Goal: Check status

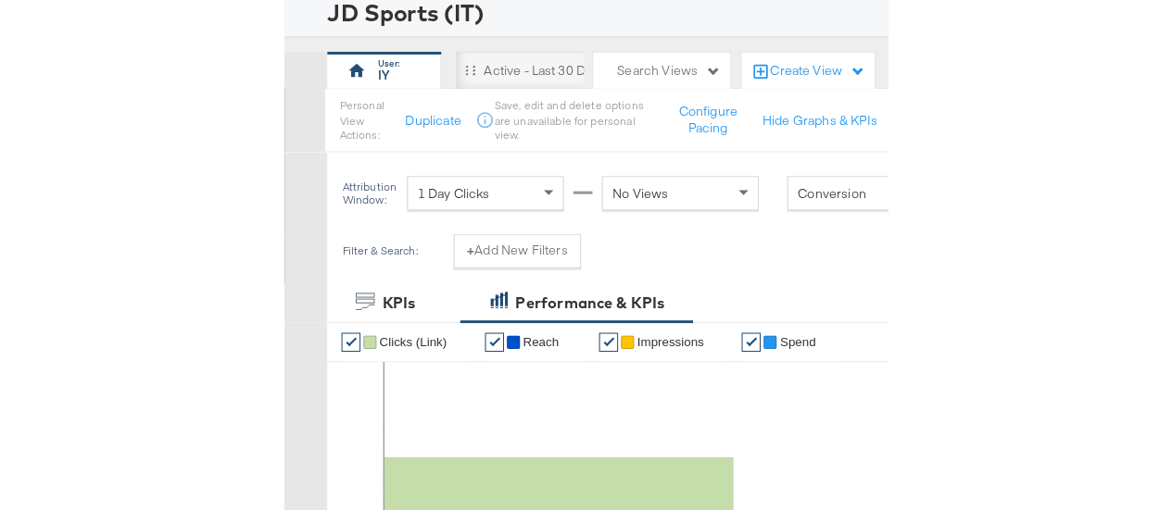
scroll to position [115, 0]
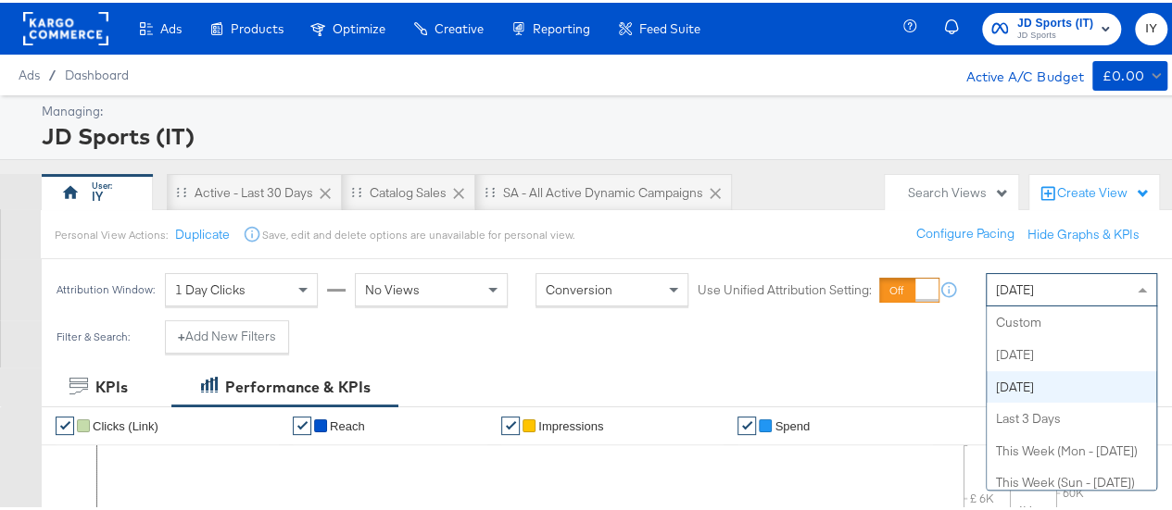
click at [1030, 284] on span "[DATE]" at bounding box center [1015, 287] width 38 height 17
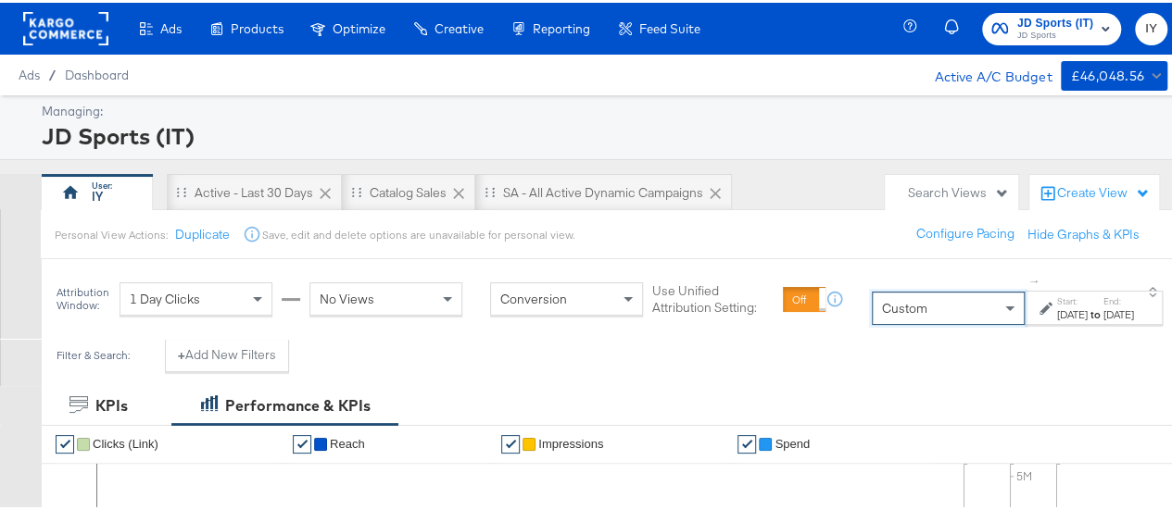
click at [1039, 311] on icon at bounding box center [1045, 305] width 13 height 13
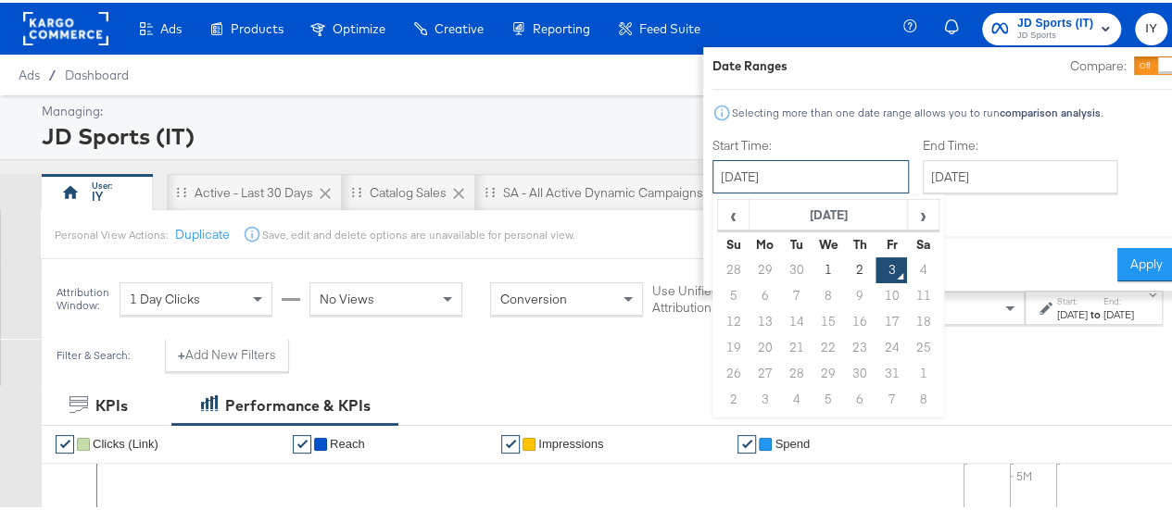
click at [795, 173] on input "[DATE]" at bounding box center [810, 173] width 196 height 33
click at [844, 265] on td "2" at bounding box center [859, 268] width 31 height 26
type input "[DATE]"
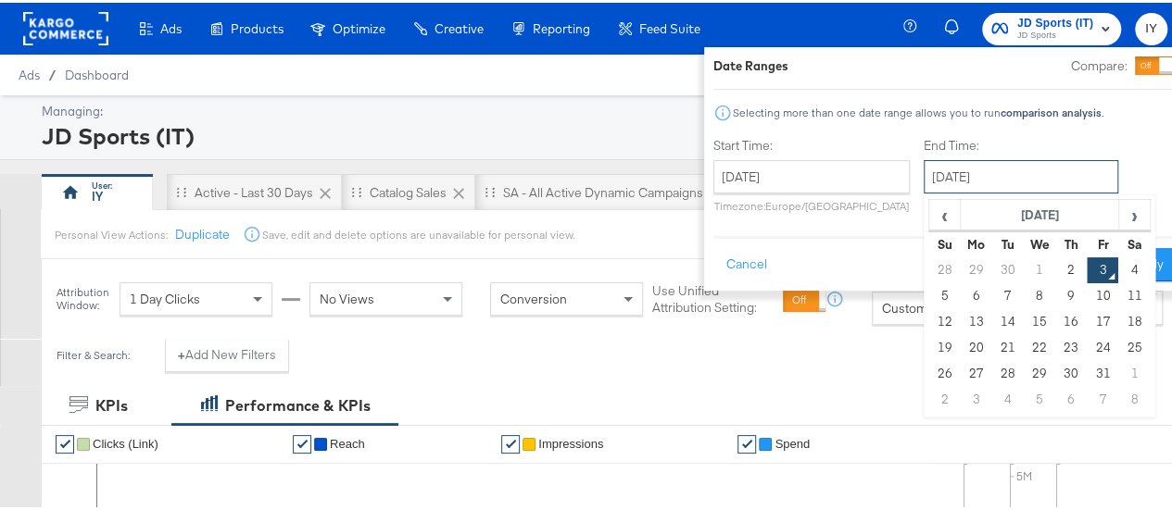
click at [1016, 173] on input "[DATE]" at bounding box center [1021, 173] width 195 height 33
click at [1055, 264] on td "2" at bounding box center [1070, 268] width 31 height 26
type input "[DATE]"
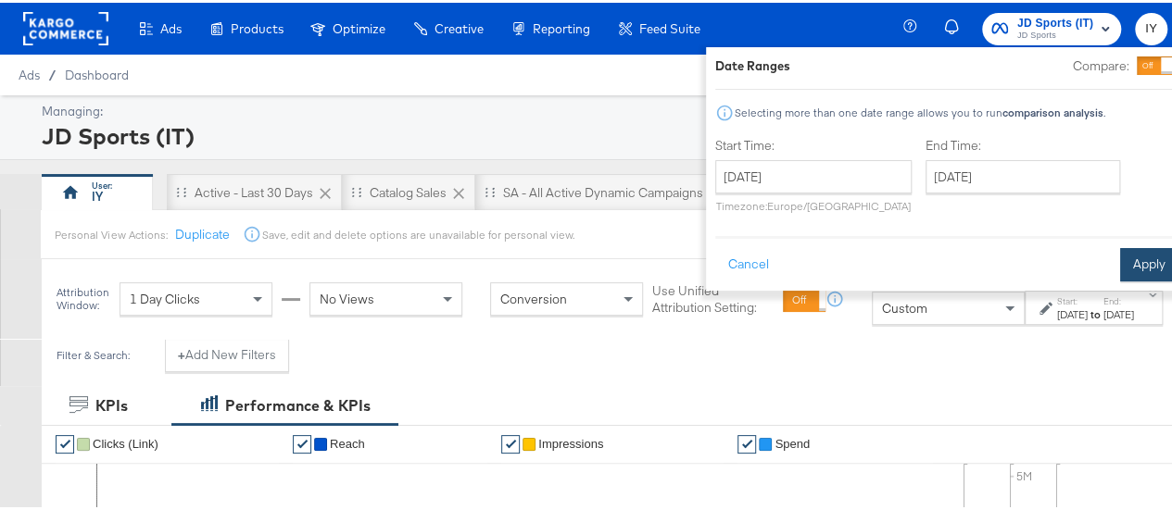
click at [1120, 262] on button "Apply" at bounding box center [1149, 261] width 58 height 33
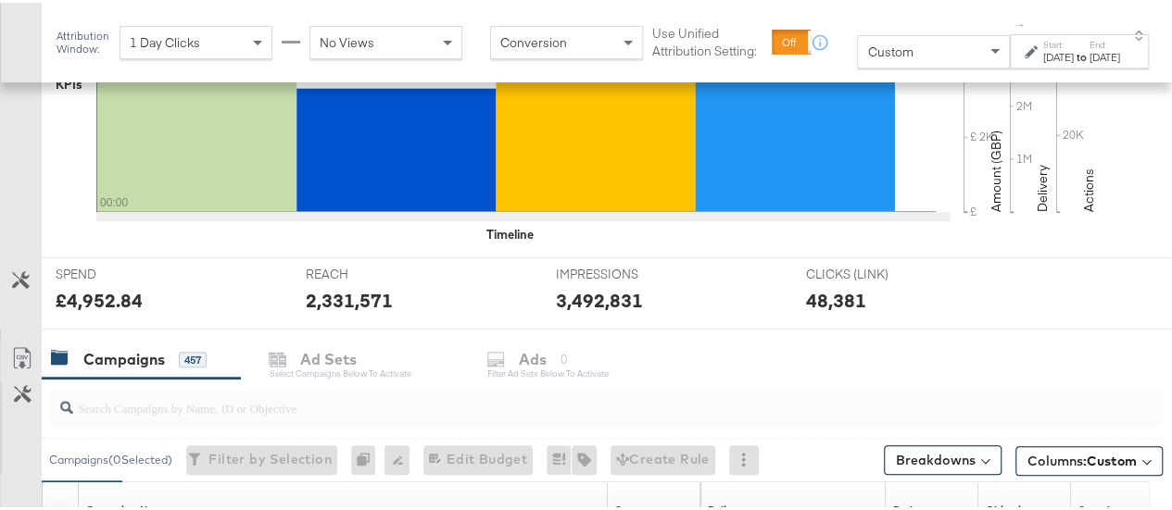
scroll to position [773, 0]
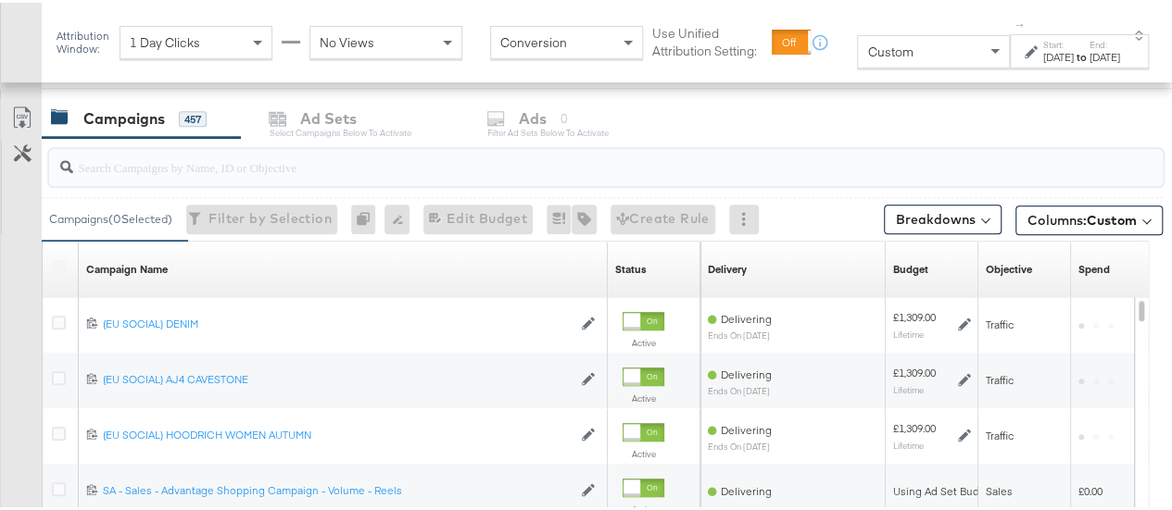
click at [207, 151] on input "search" at bounding box center [569, 157] width 992 height 36
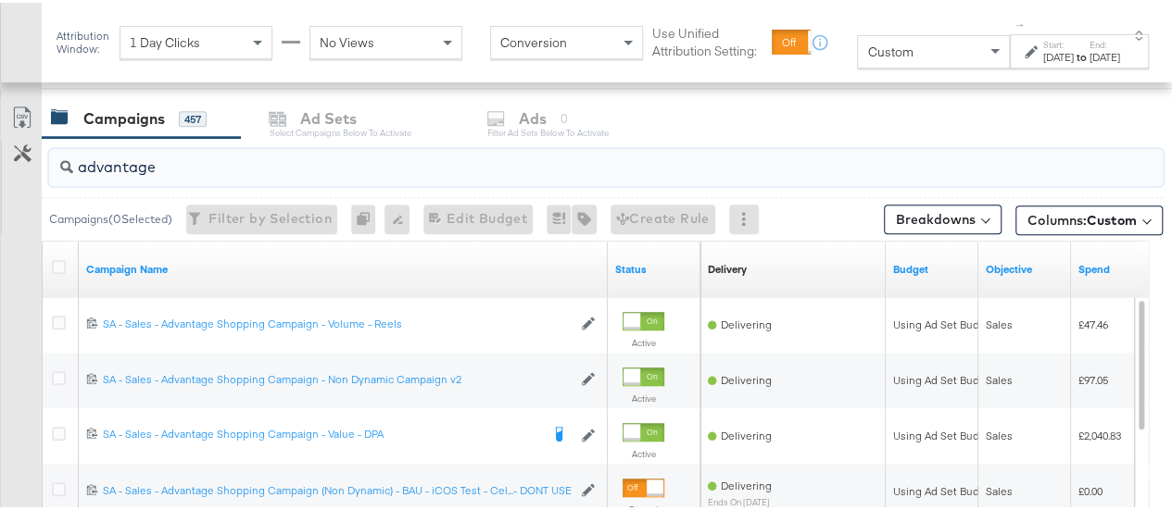
scroll to position [879, 0]
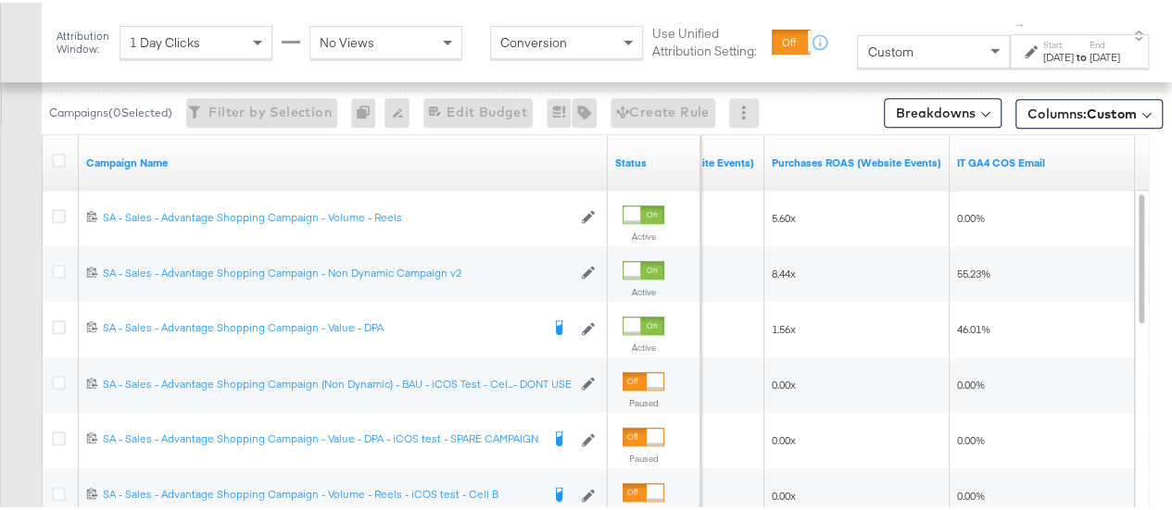
type input "advantage"
click at [1050, 58] on div "[DATE]" at bounding box center [1058, 54] width 31 height 15
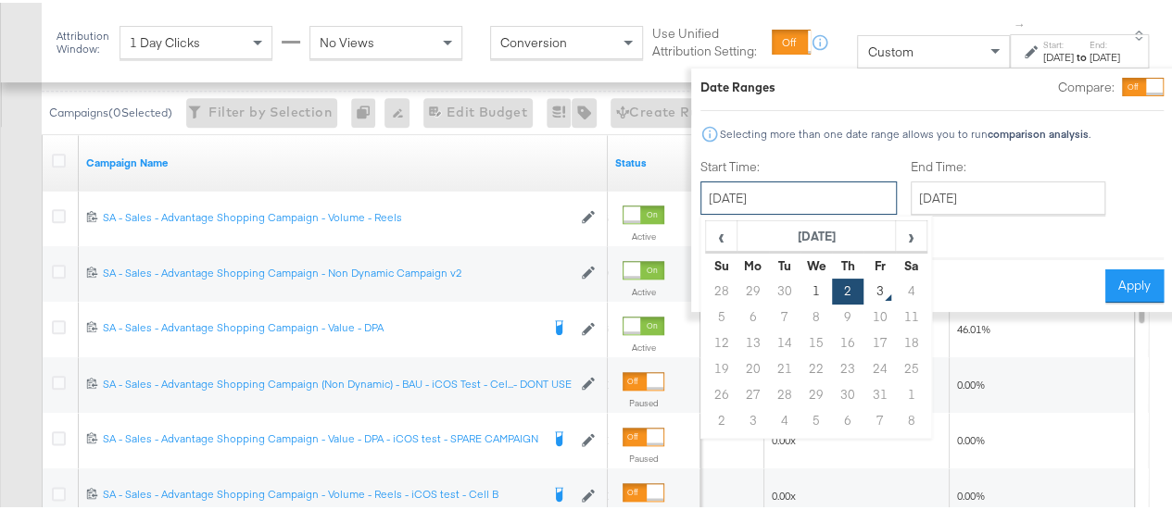
click at [770, 202] on input "[DATE]" at bounding box center [798, 195] width 196 height 33
click at [800, 290] on td "1" at bounding box center [815, 289] width 31 height 26
type input "[DATE]"
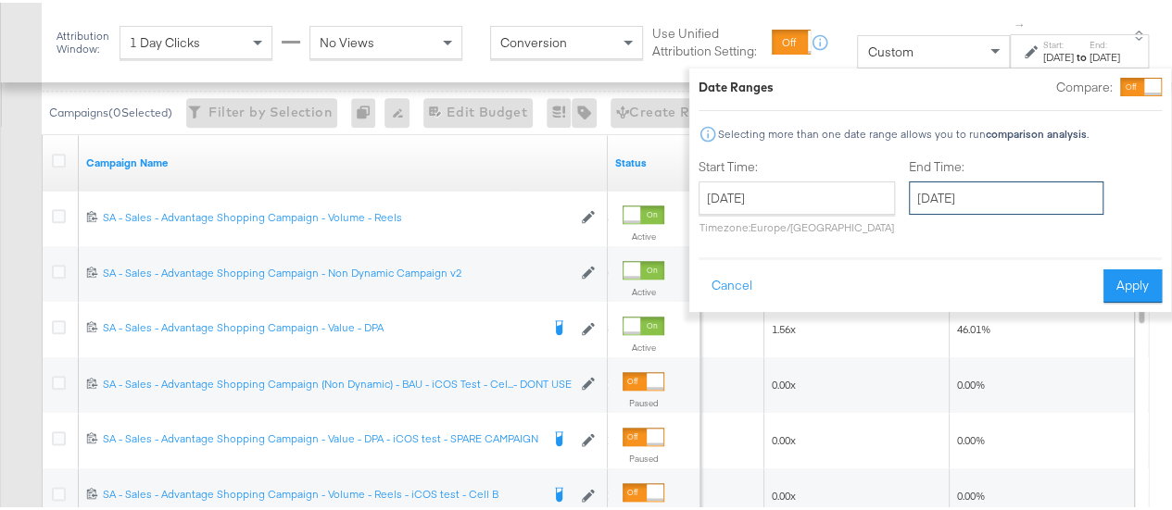
click at [999, 200] on input "[DATE]" at bounding box center [1006, 195] width 195 height 33
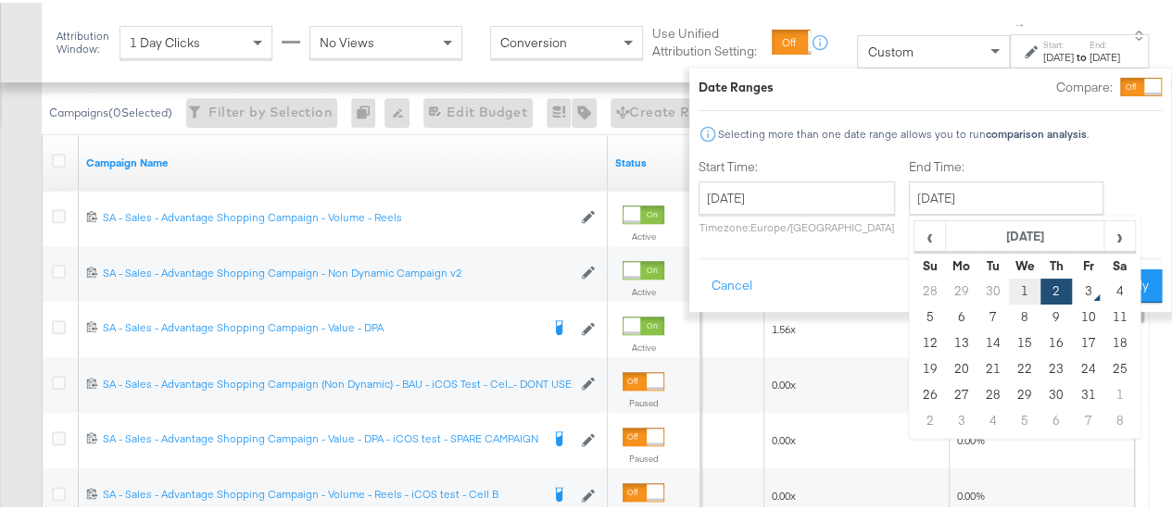
click at [1009, 288] on td "1" at bounding box center [1024, 289] width 31 height 26
type input "[DATE]"
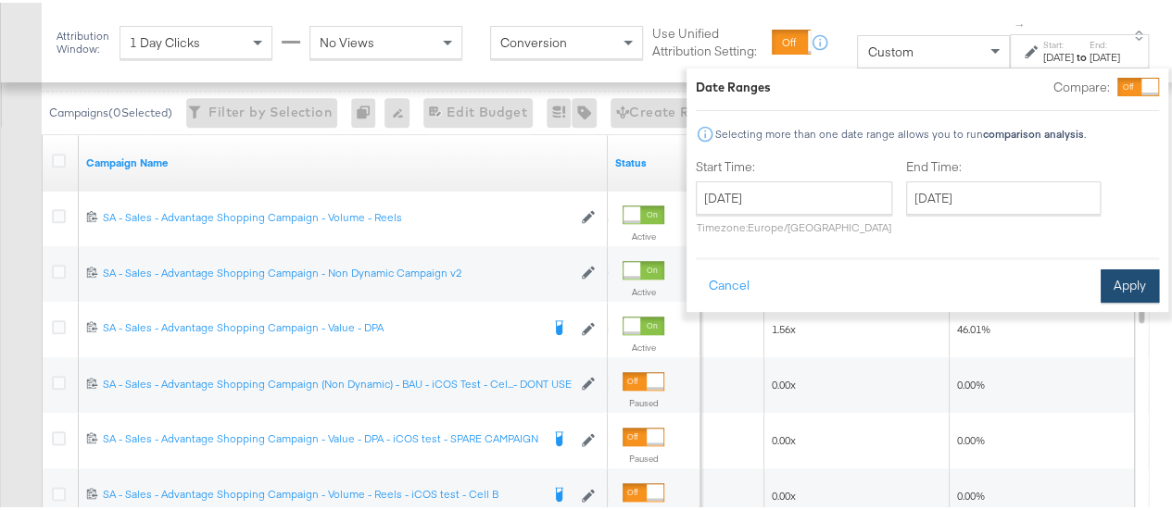
click at [1100, 285] on button "Apply" at bounding box center [1129, 283] width 58 height 33
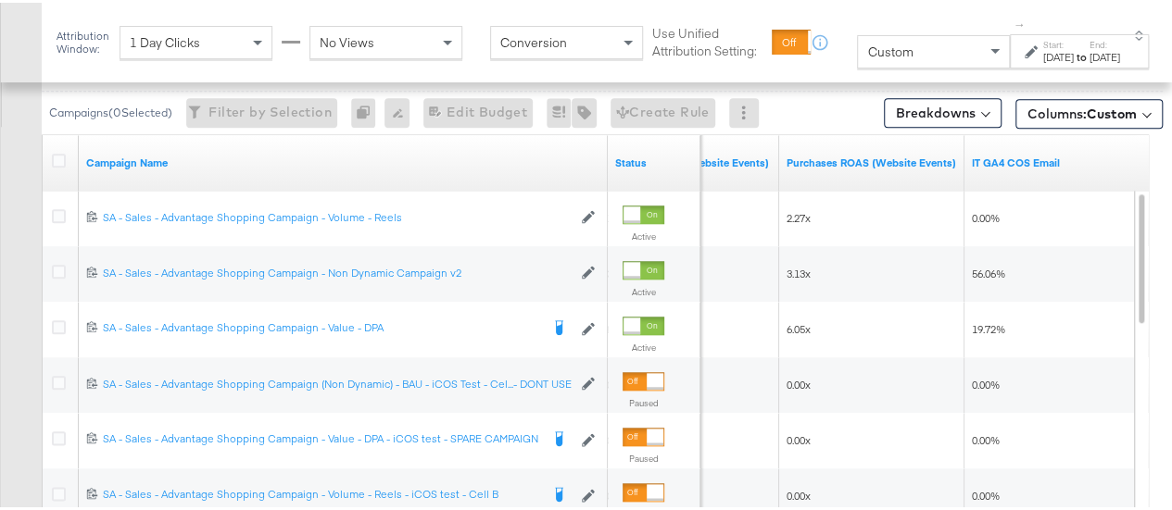
click at [1054, 48] on label "Start:" at bounding box center [1058, 42] width 31 height 12
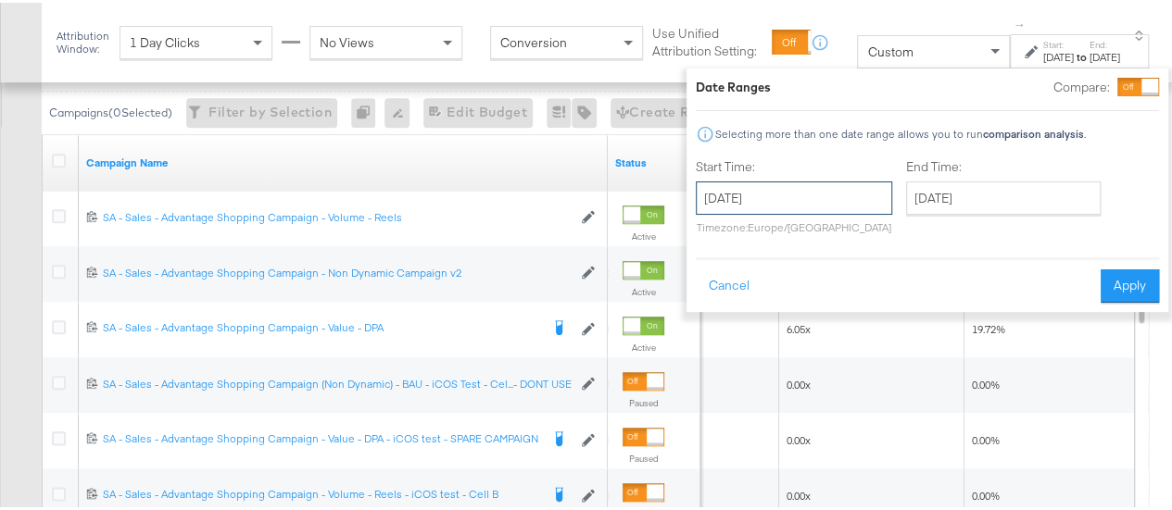
click at [828, 184] on input "[DATE]" at bounding box center [794, 195] width 196 height 33
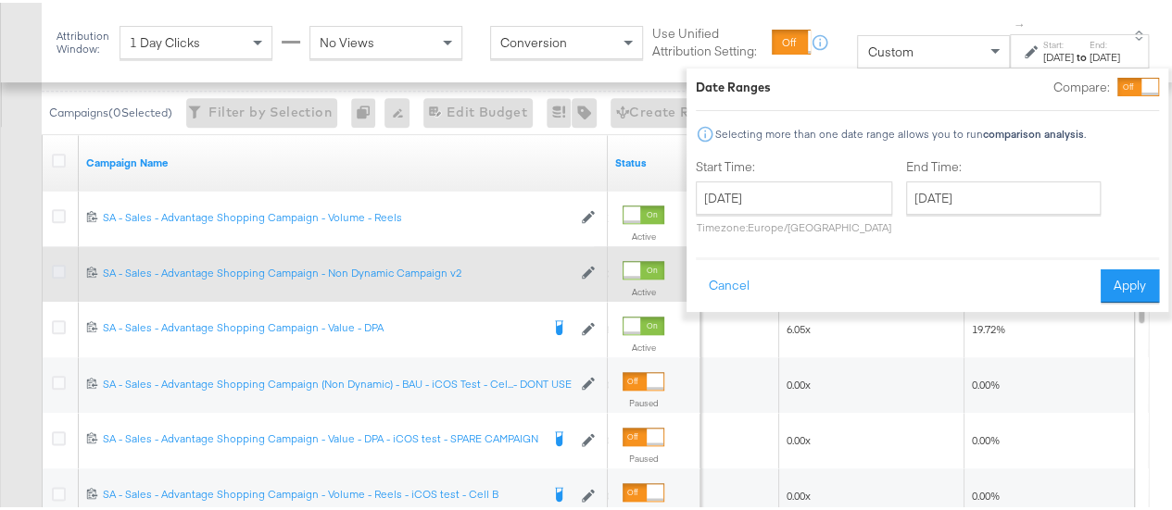
click at [56, 267] on icon at bounding box center [59, 269] width 14 height 14
click at [0, 0] on input "checkbox" at bounding box center [0, 0] width 0 height 0
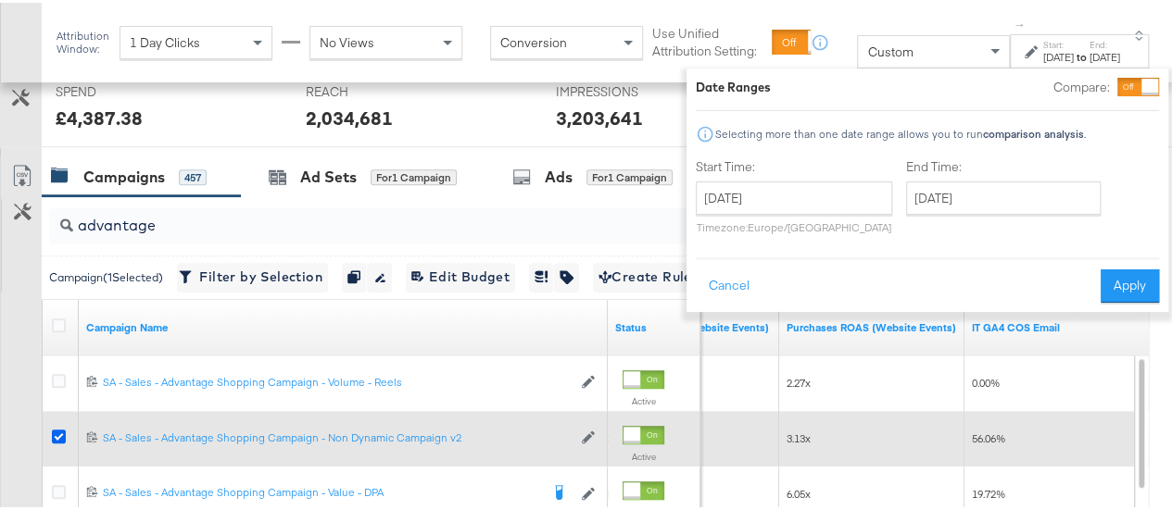
scroll to position [713, 0]
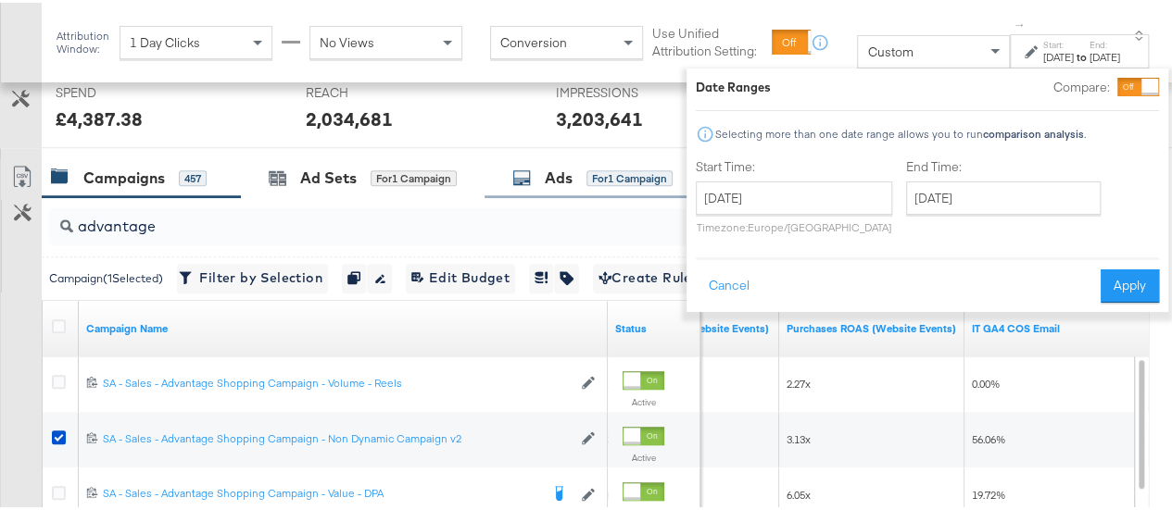
click at [522, 166] on icon at bounding box center [521, 175] width 19 height 19
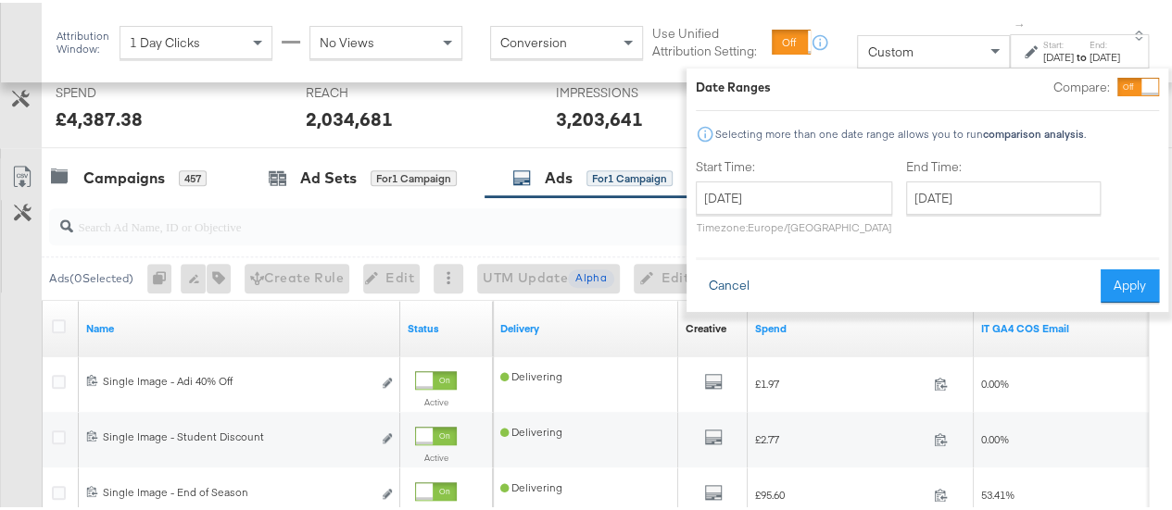
click at [703, 277] on button "Cancel" at bounding box center [729, 283] width 67 height 33
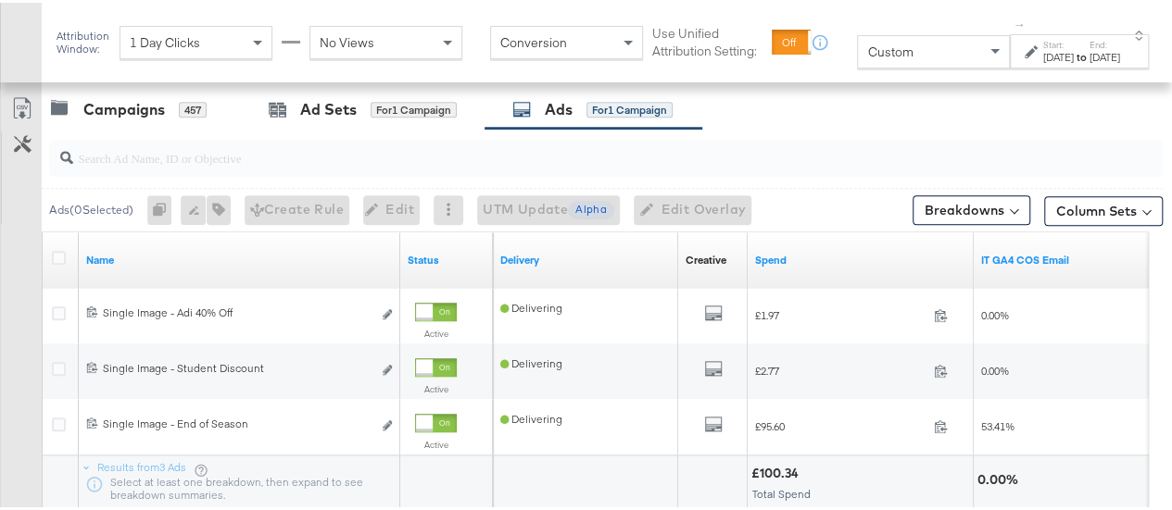
scroll to position [753, 0]
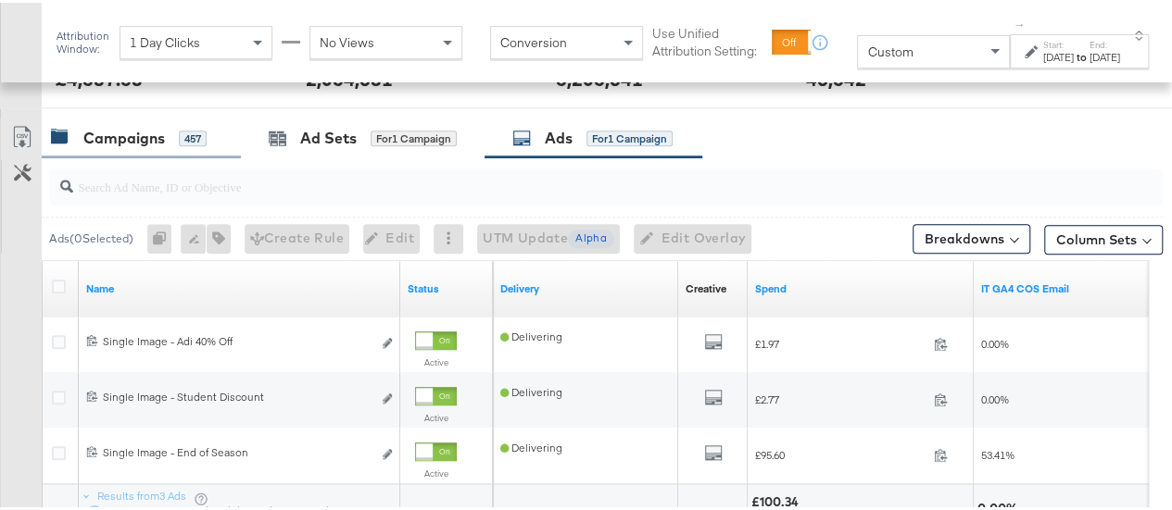
click at [207, 135] on div "Campaigns 457" at bounding box center [132, 135] width 162 height 21
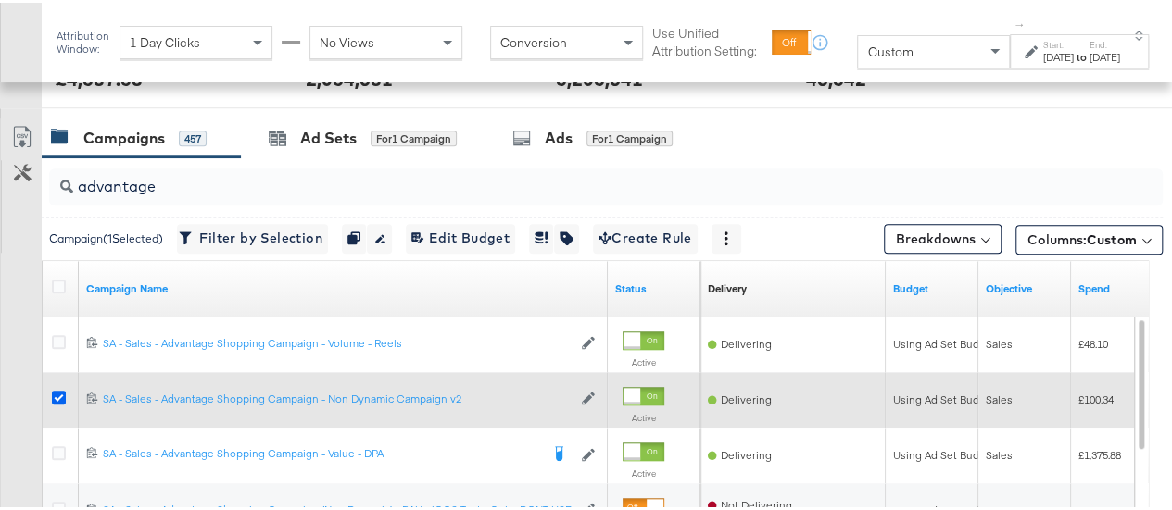
click at [54, 397] on icon at bounding box center [59, 395] width 14 height 14
click at [0, 0] on input "checkbox" at bounding box center [0, 0] width 0 height 0
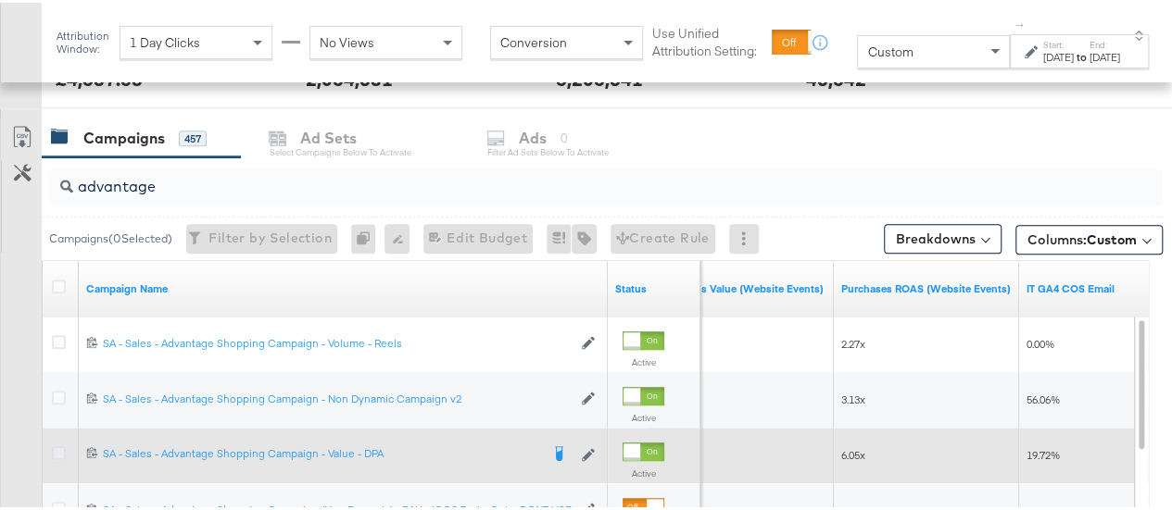
click at [59, 445] on icon at bounding box center [59, 451] width 14 height 14
click at [0, 0] on input "checkbox" at bounding box center [0, 0] width 0 height 0
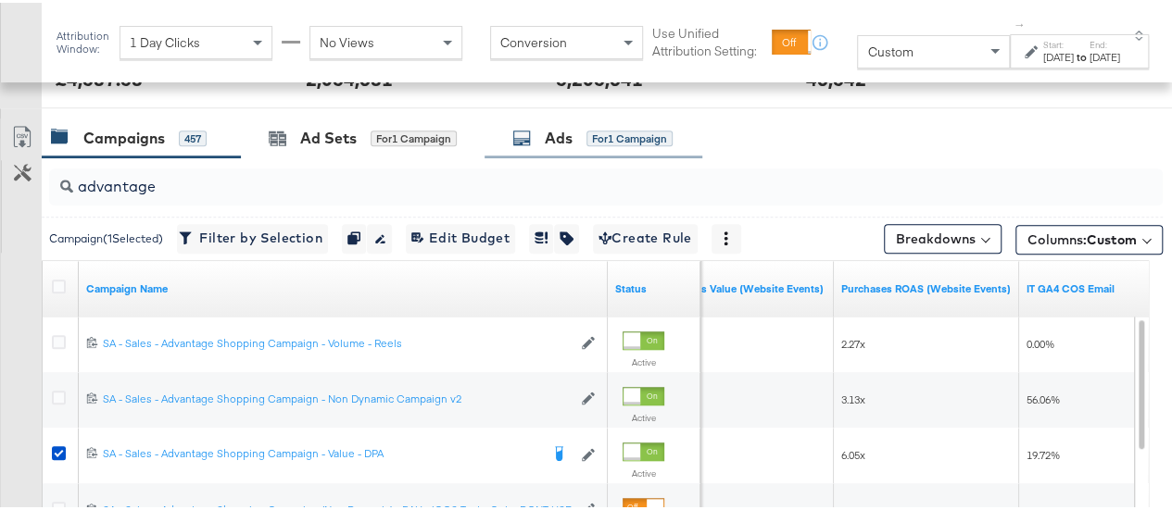
click at [552, 129] on div "Ads" at bounding box center [559, 135] width 28 height 21
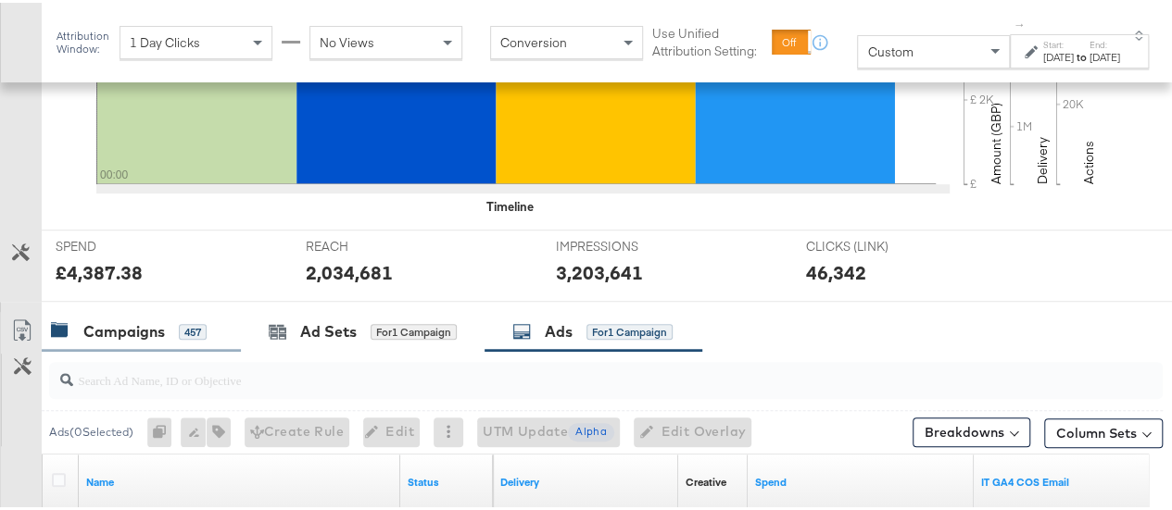
scroll to position [556, 0]
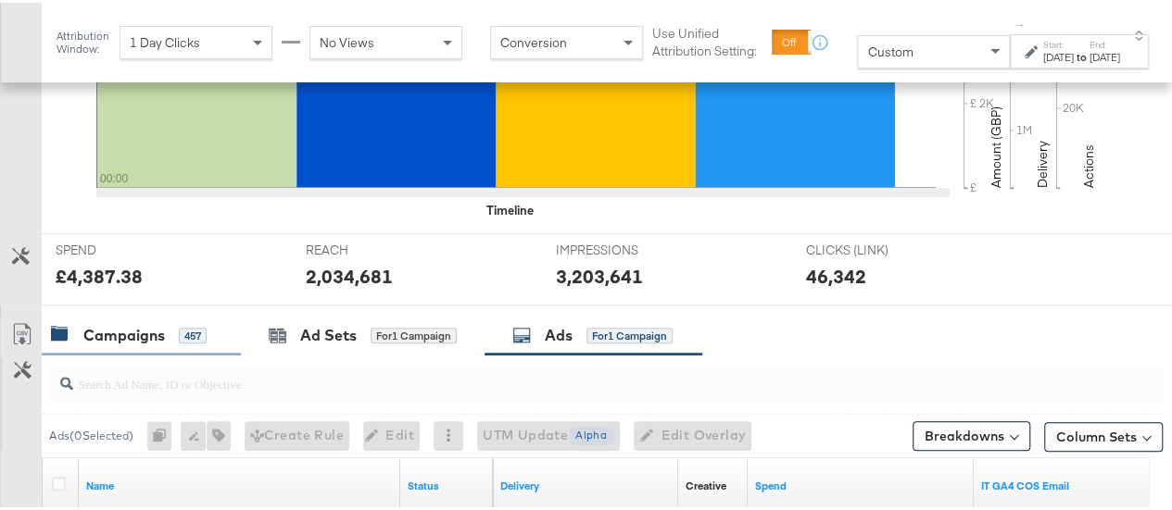
click at [130, 342] on div "Campaigns 457" at bounding box center [141, 333] width 199 height 40
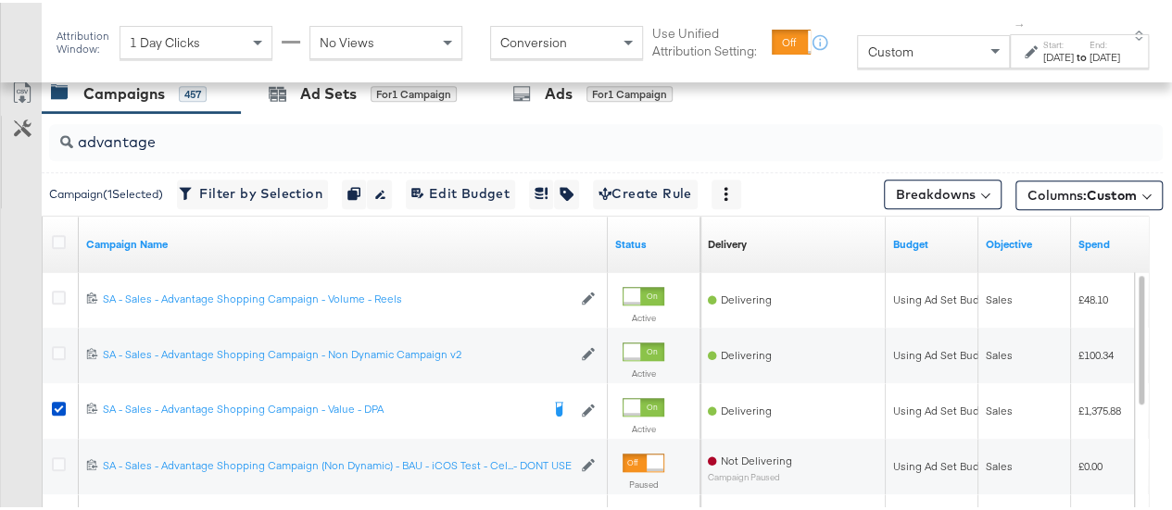
scroll to position [799, 0]
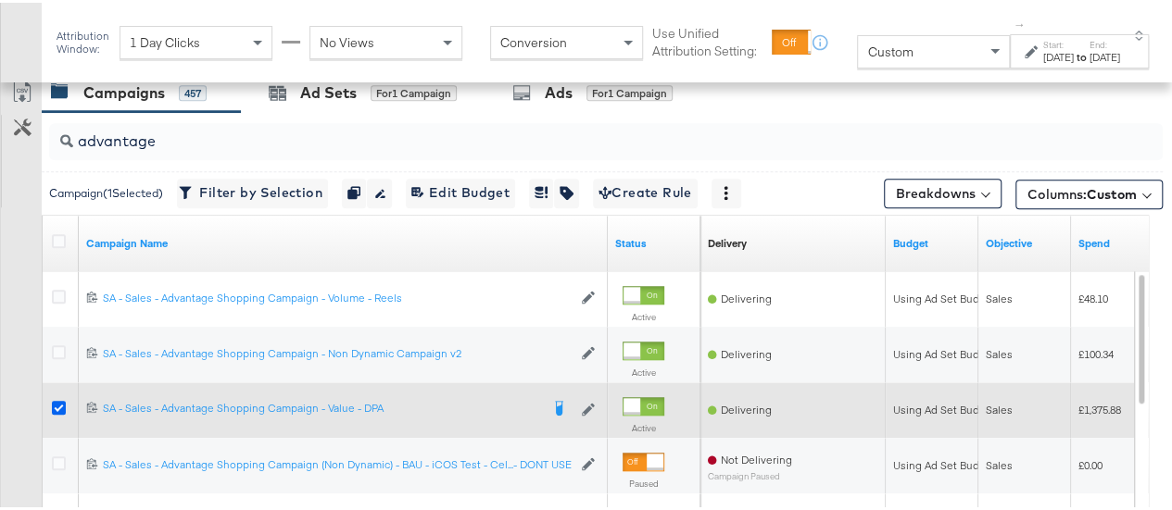
click at [55, 404] on icon at bounding box center [59, 405] width 14 height 14
click at [0, 0] on input "checkbox" at bounding box center [0, 0] width 0 height 0
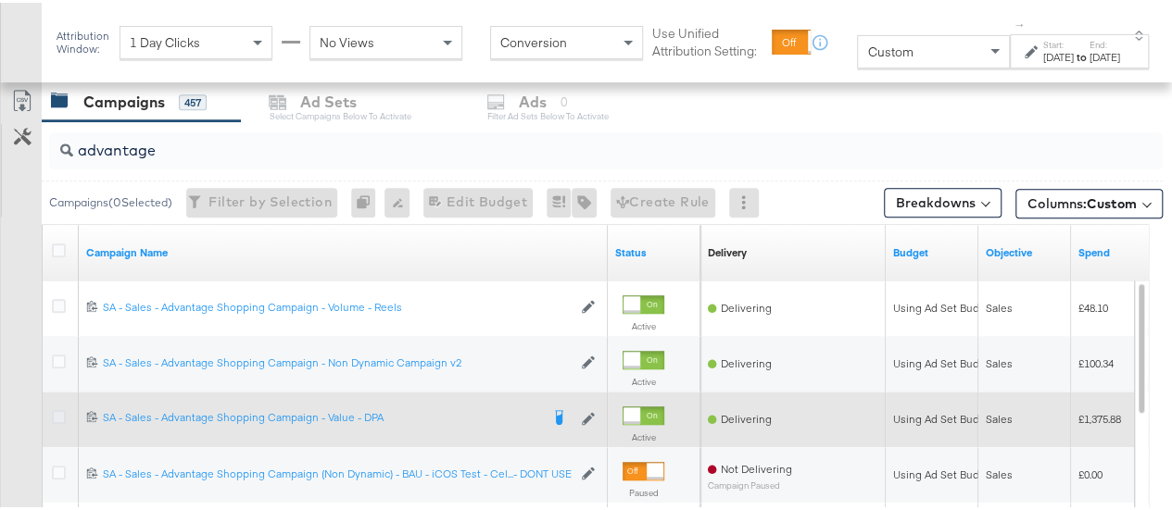
scroll to position [786, 0]
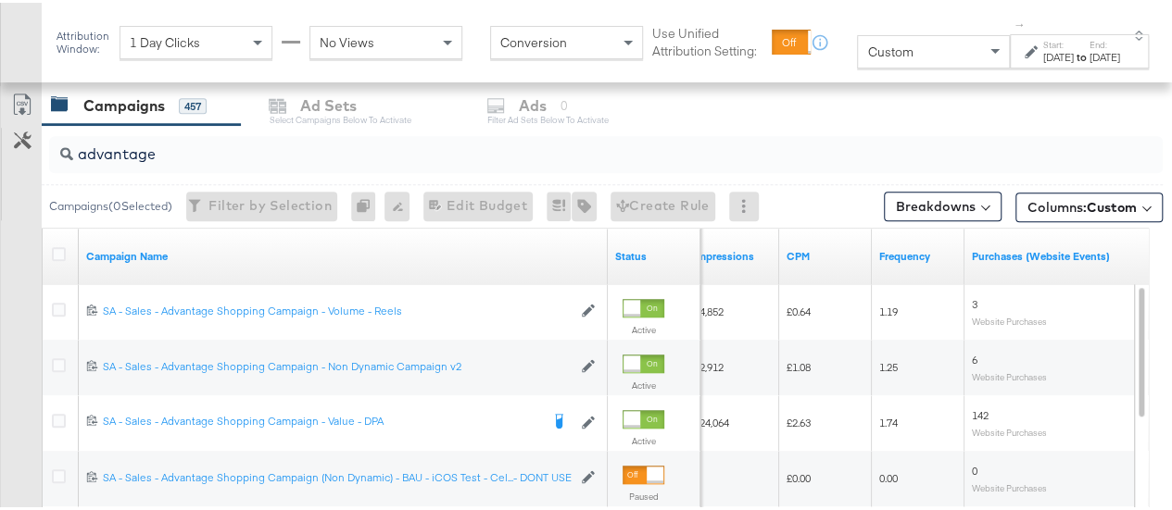
click at [1052, 48] on label "Start:" at bounding box center [1058, 42] width 31 height 12
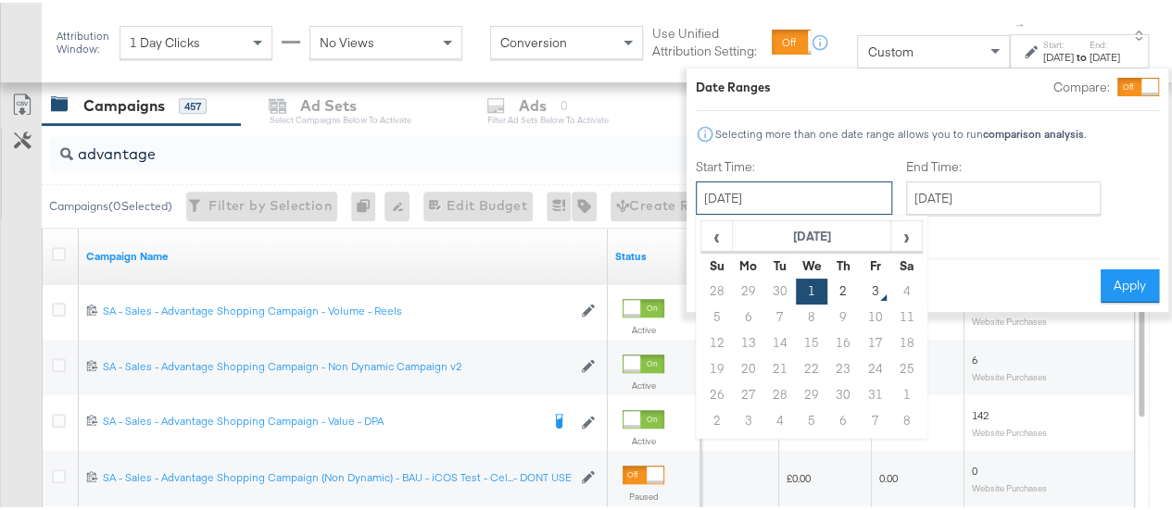
click at [777, 211] on input "[DATE]" at bounding box center [794, 195] width 196 height 33
click at [701, 284] on td "28" at bounding box center [716, 289] width 31 height 26
type input "[DATE]"
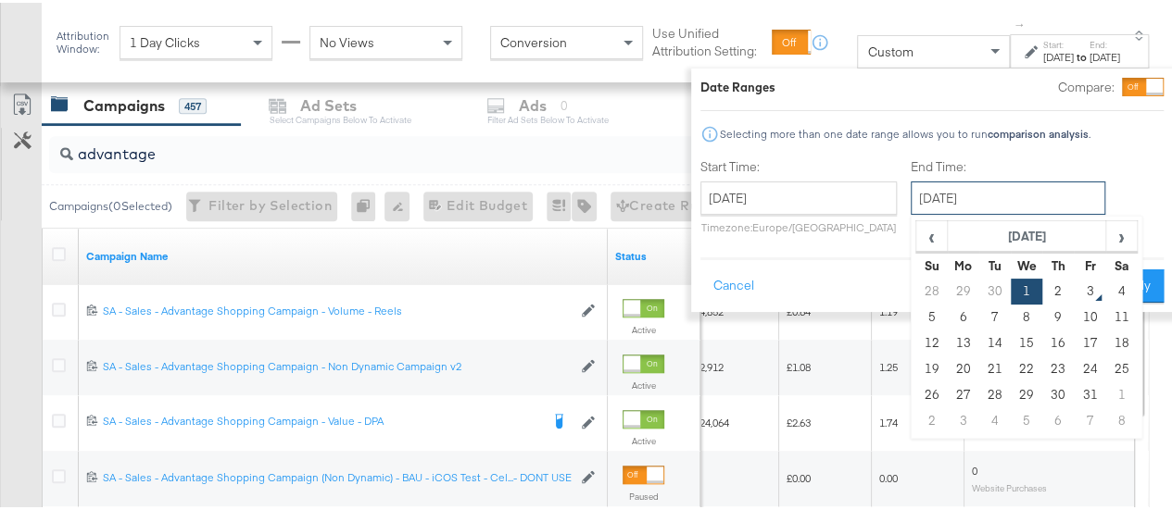
click at [926, 197] on input "[DATE]" at bounding box center [1008, 195] width 195 height 33
click at [1042, 284] on td "2" at bounding box center [1057, 289] width 31 height 26
type input "[DATE]"
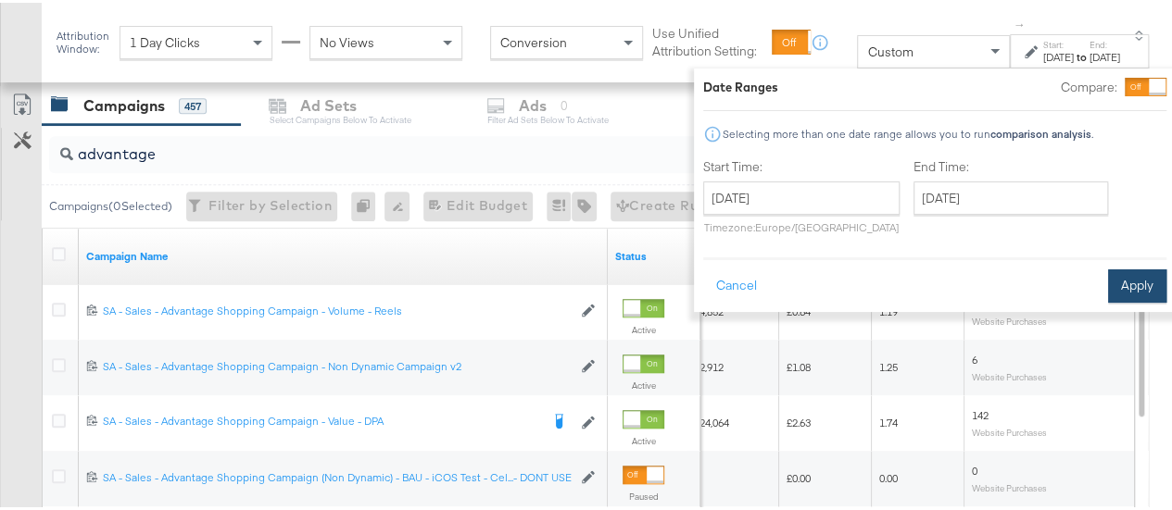
click at [1108, 283] on button "Apply" at bounding box center [1137, 283] width 58 height 33
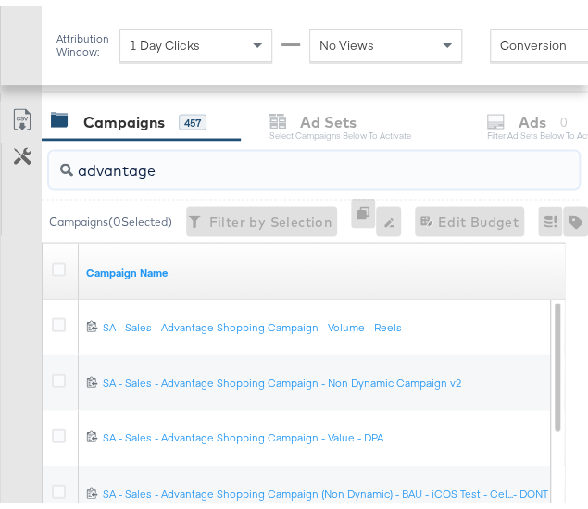
drag, startPoint x: 192, startPoint y: 163, endPoint x: 41, endPoint y: 162, distance: 151.0
click at [41, 162] on div "advantage Campaigns ( 0 Selected) Filter by Selection Filter 0 campaigns 0 Rena…" at bounding box center [289, 463] width 579 height 659
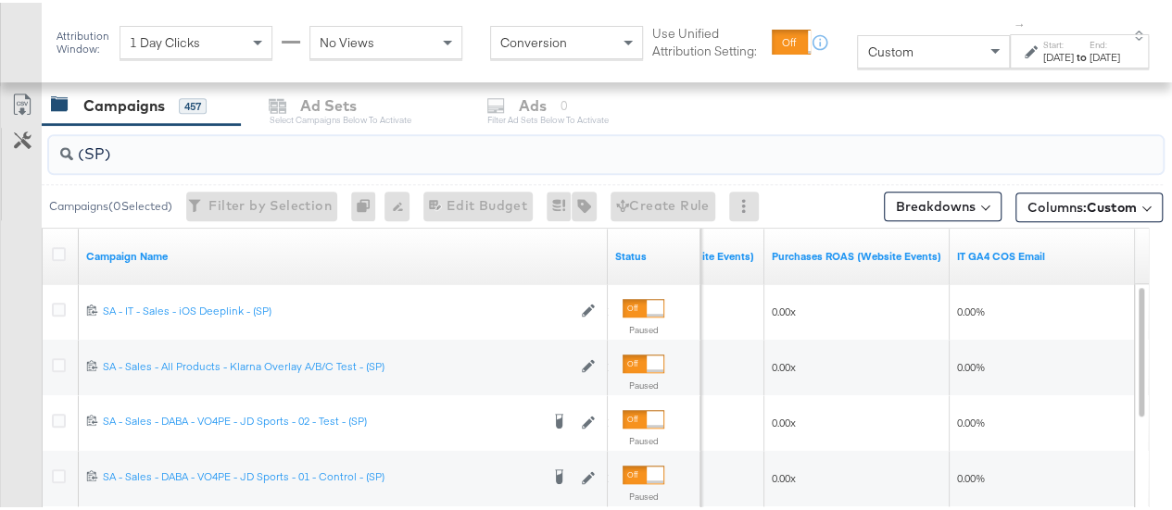
click at [104, 145] on input "(SP)" at bounding box center [569, 144] width 992 height 36
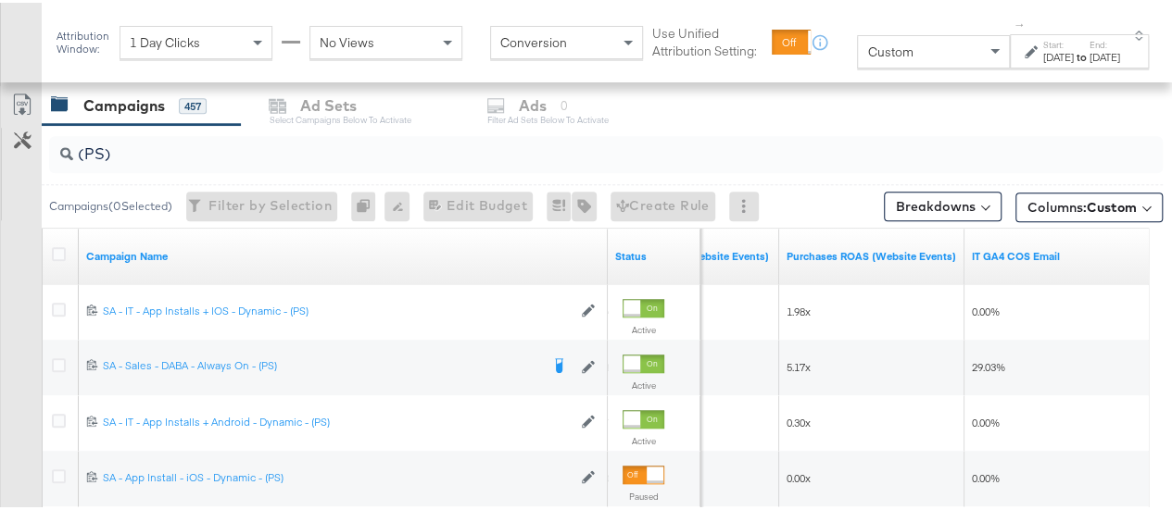
click at [1055, 48] on label "Start:" at bounding box center [1058, 42] width 31 height 12
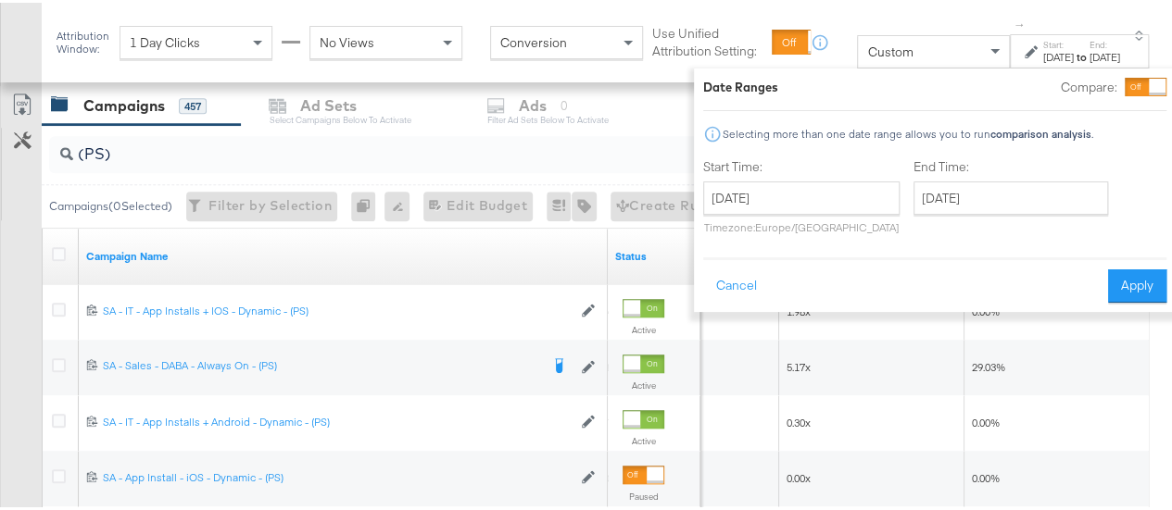
click at [1043, 47] on label "Start:" at bounding box center [1058, 42] width 31 height 12
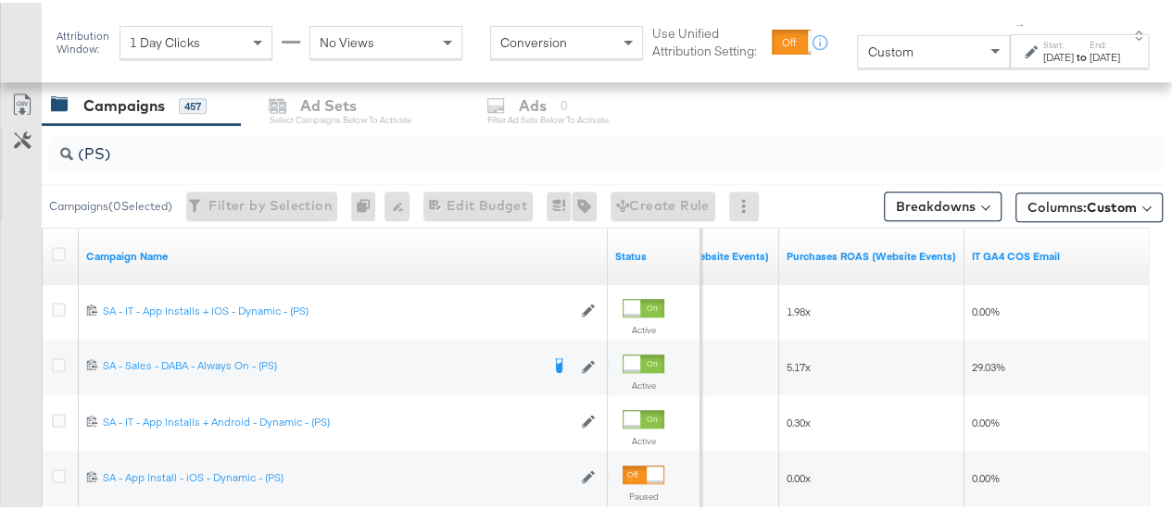
click at [871, 49] on span "Custom" at bounding box center [889, 49] width 45 height 17
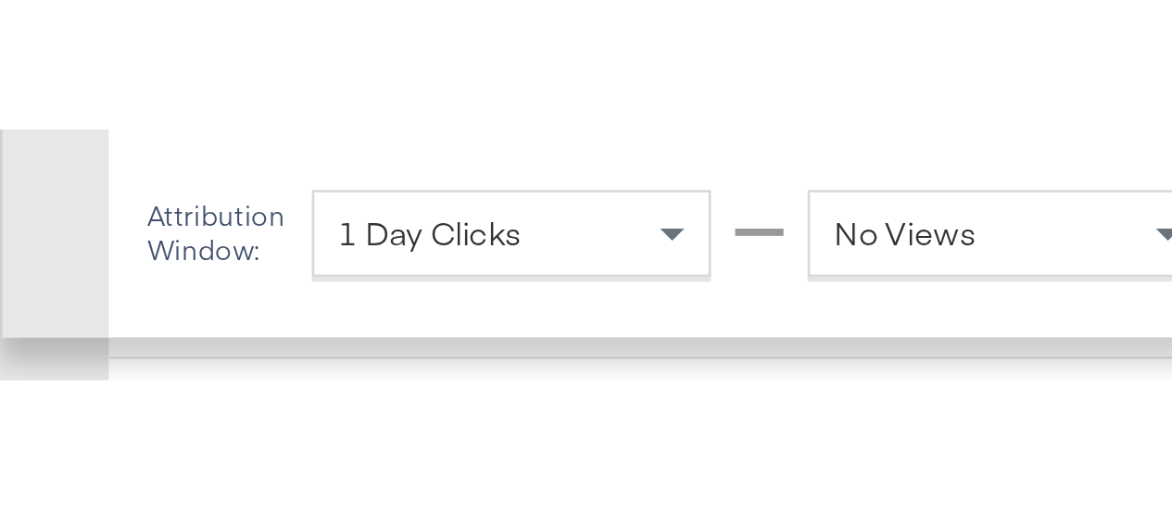
scroll to position [783, 0]
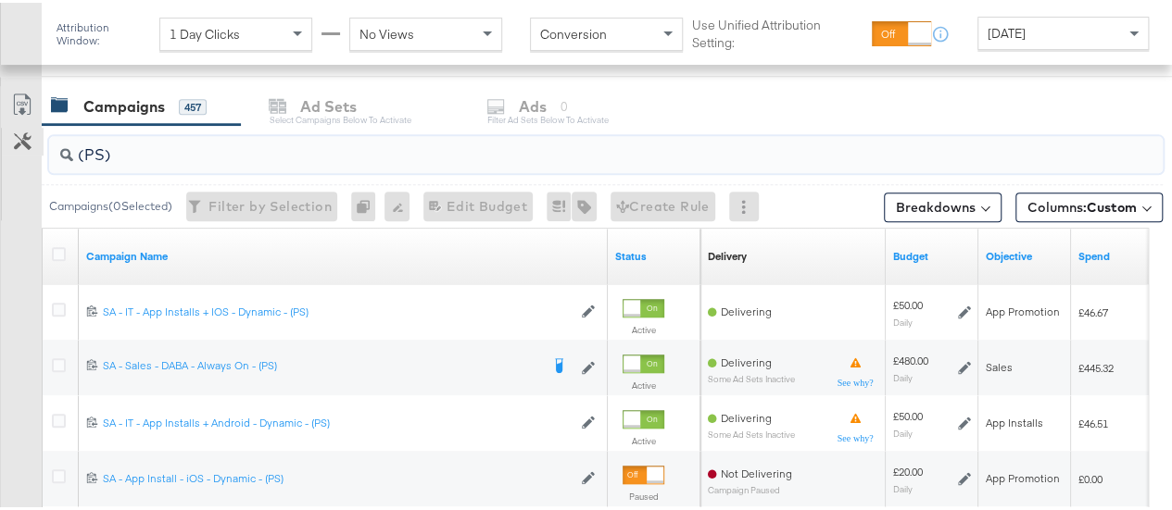
drag, startPoint x: 137, startPoint y: 147, endPoint x: 31, endPoint y: 146, distance: 106.5
click at [31, 146] on div "(PS) Campaigns ( 0 Selected) Filter by Selection Filter 0 campaigns 0 Rename 0 …" at bounding box center [581, 423] width 1163 height 603
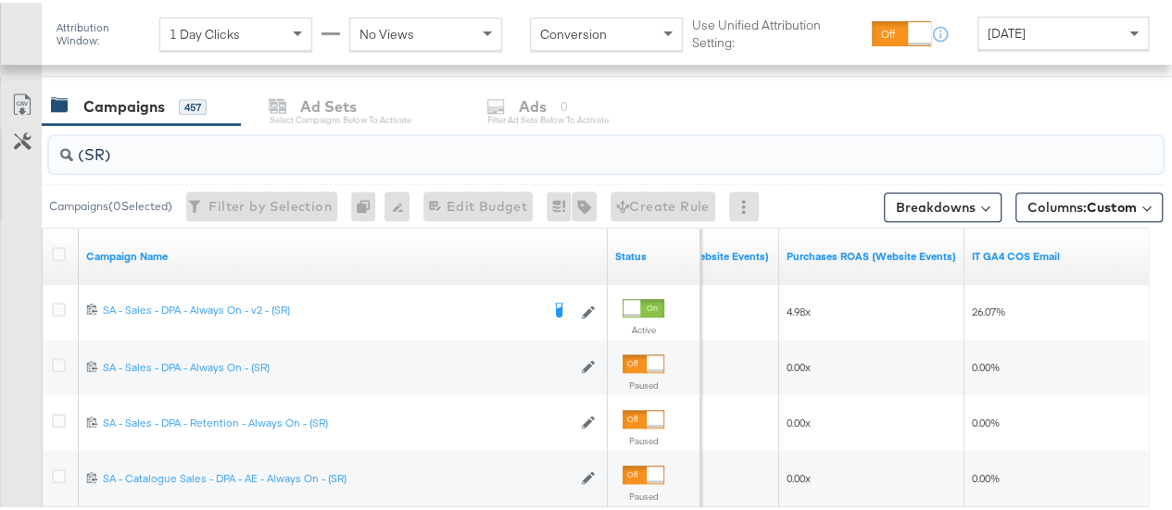
type input "(SR)"
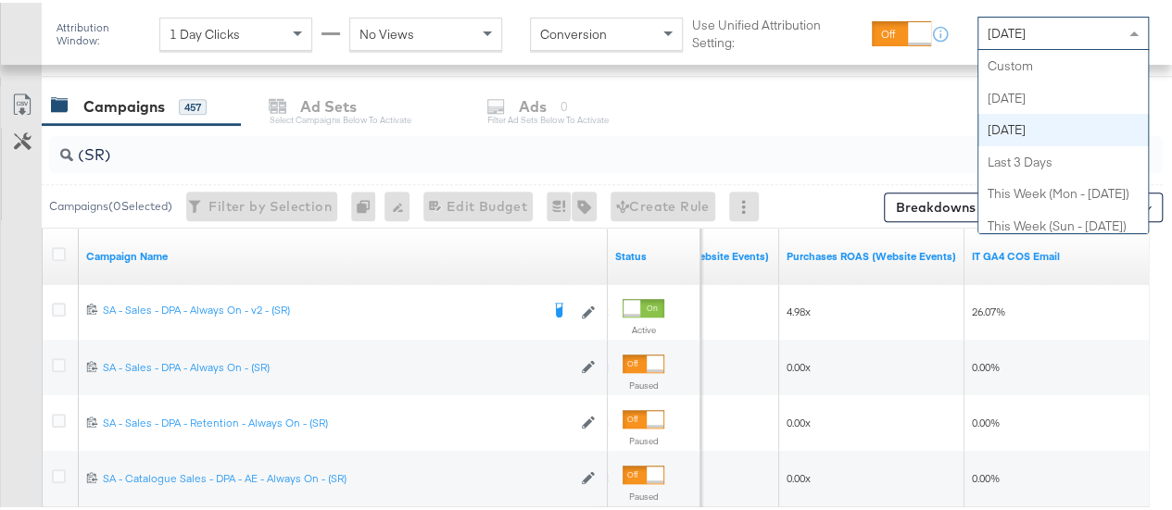
click at [1045, 27] on div "[DATE]" at bounding box center [1063, 30] width 170 height 31
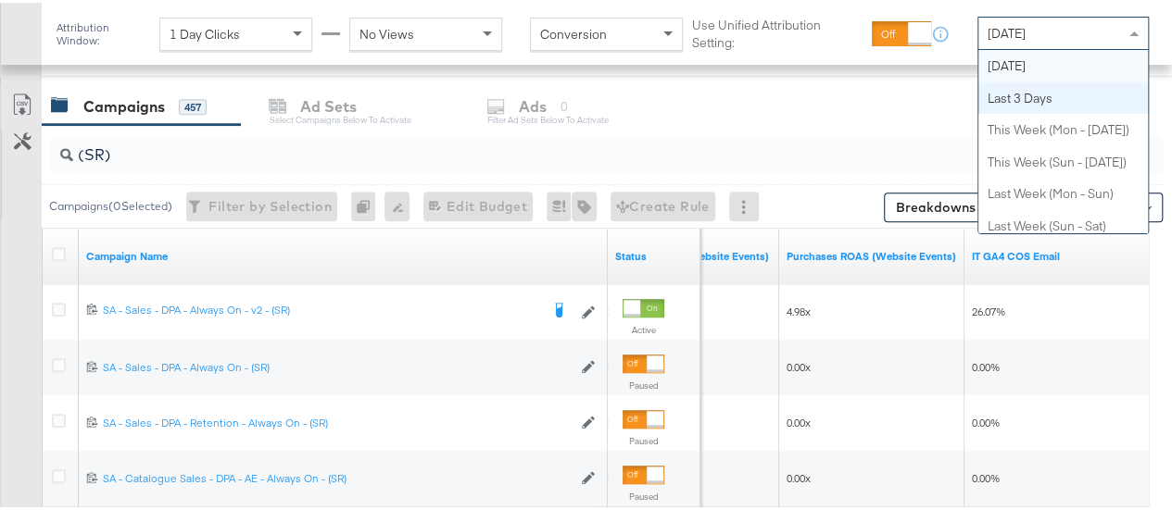
scroll to position [0, 0]
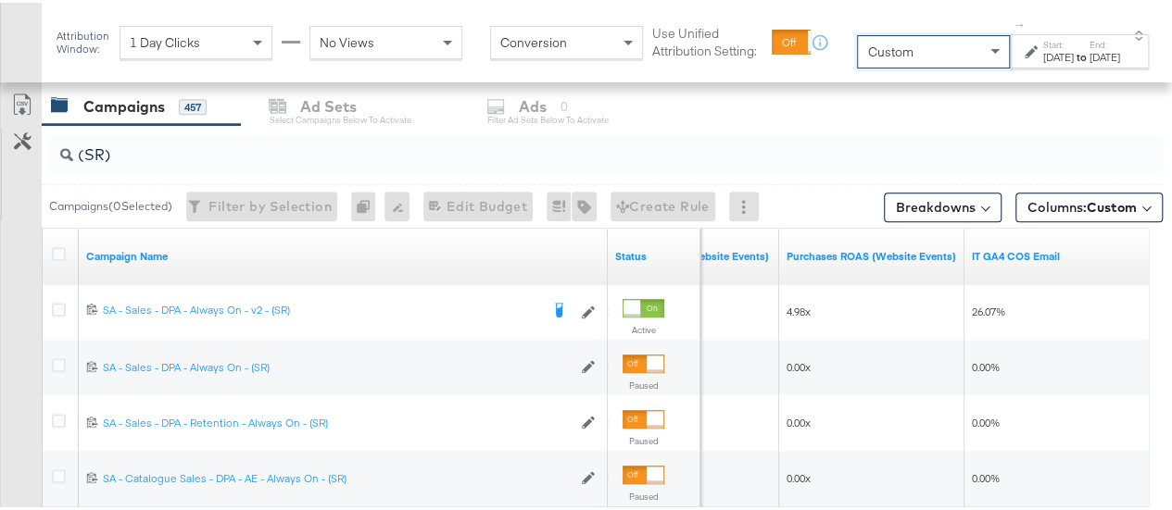
click at [1043, 53] on div "[DATE]" at bounding box center [1058, 54] width 31 height 15
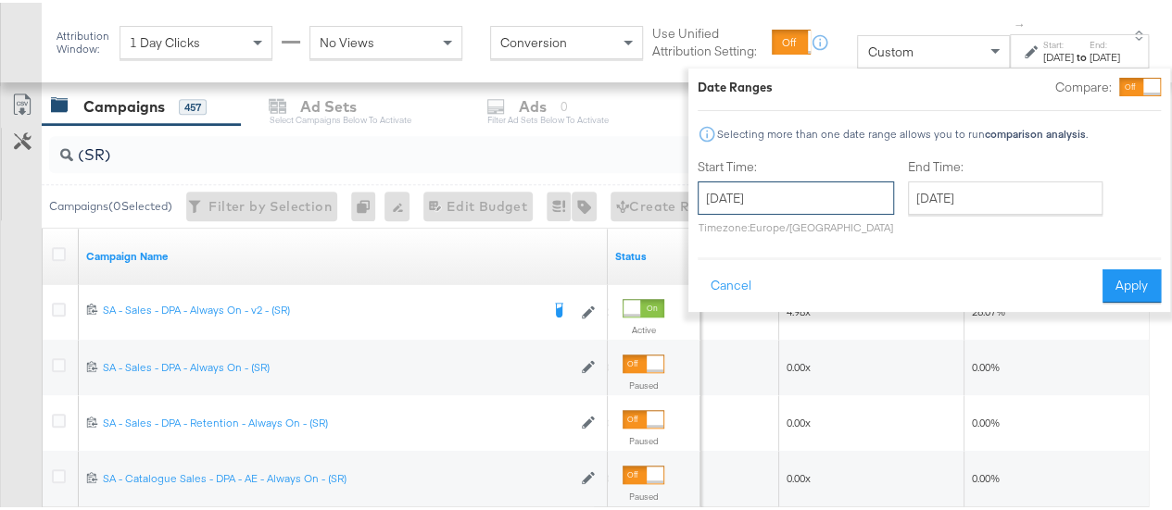
click at [764, 190] on input "[DATE]" at bounding box center [796, 195] width 196 height 33
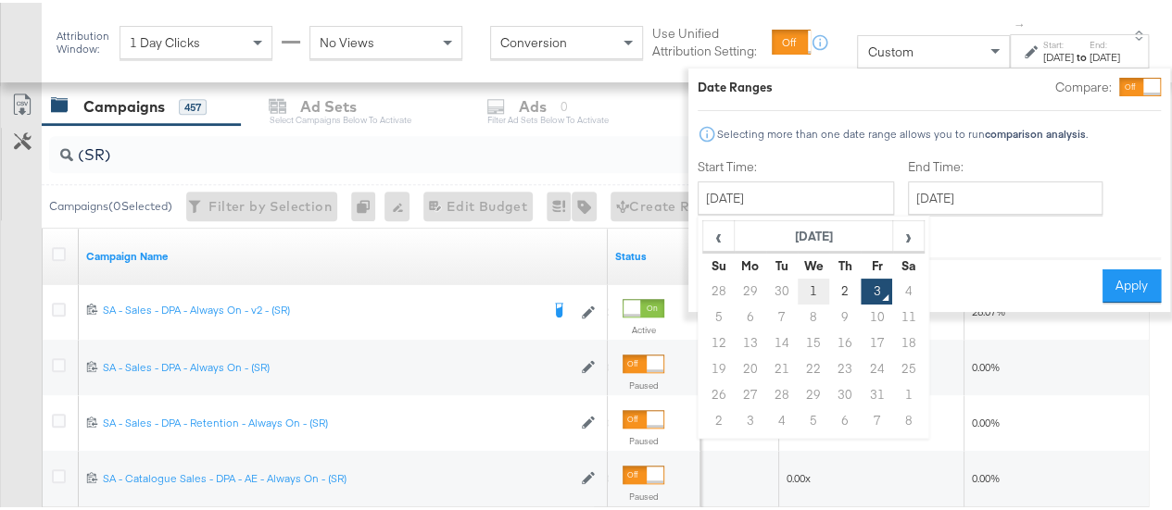
click at [800, 283] on td "1" at bounding box center [813, 289] width 31 height 26
type input "[DATE]"
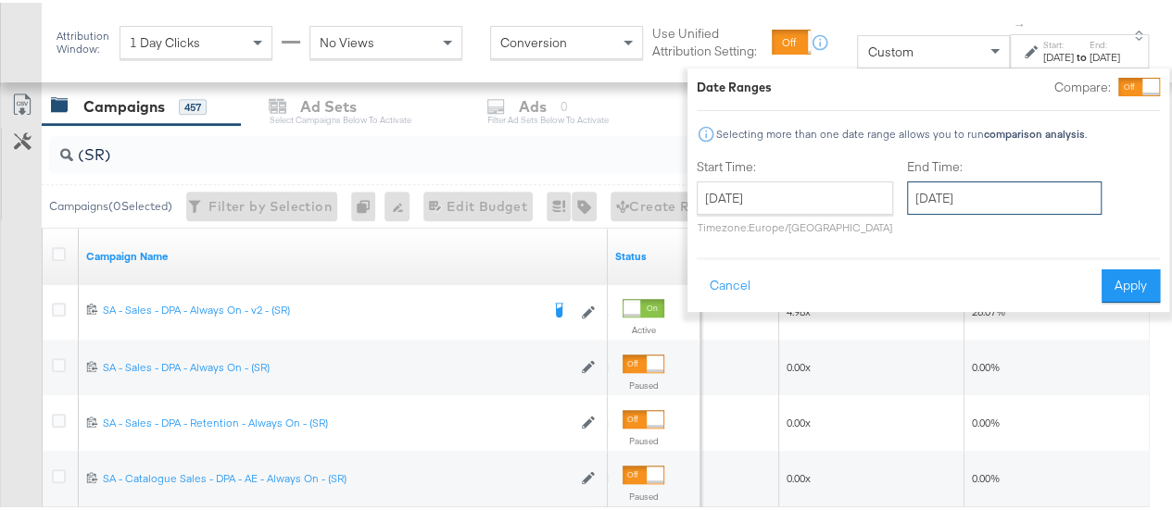
click at [961, 197] on input "[DATE]" at bounding box center [1004, 195] width 195 height 33
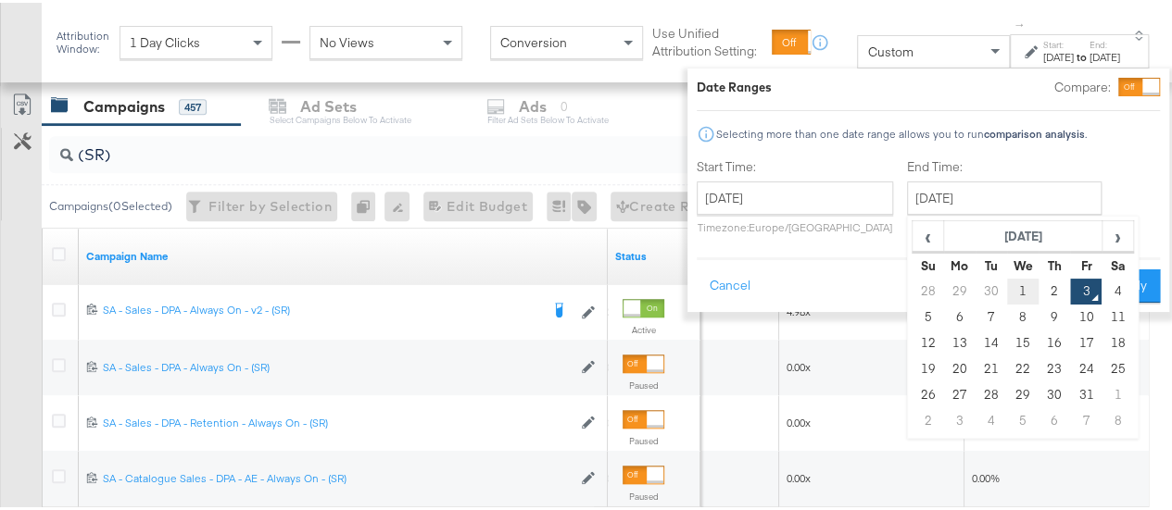
click at [1007, 283] on td "1" at bounding box center [1022, 289] width 31 height 26
type input "[DATE]"
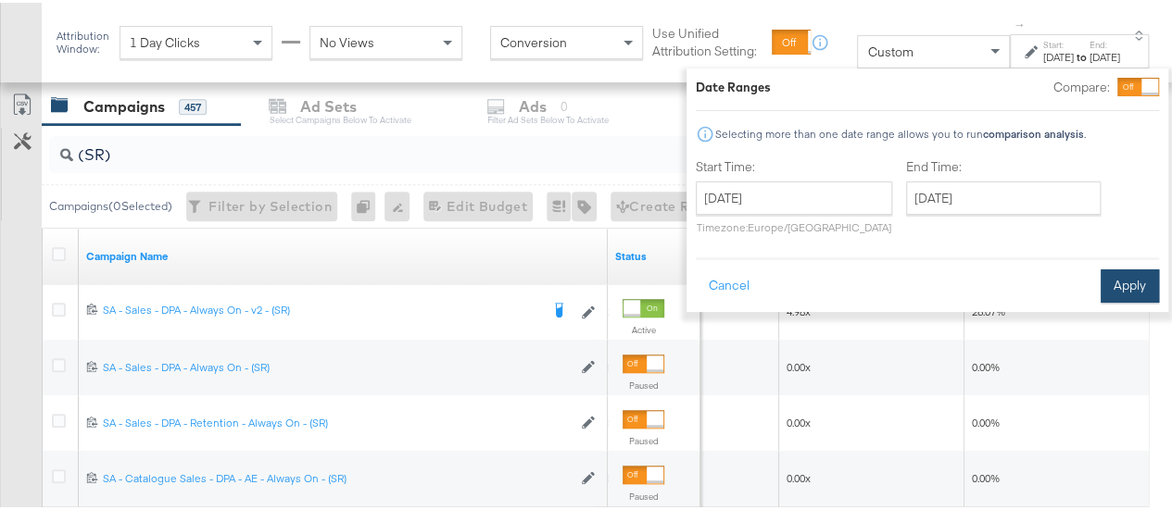
click at [1113, 284] on button "Apply" at bounding box center [1129, 283] width 58 height 33
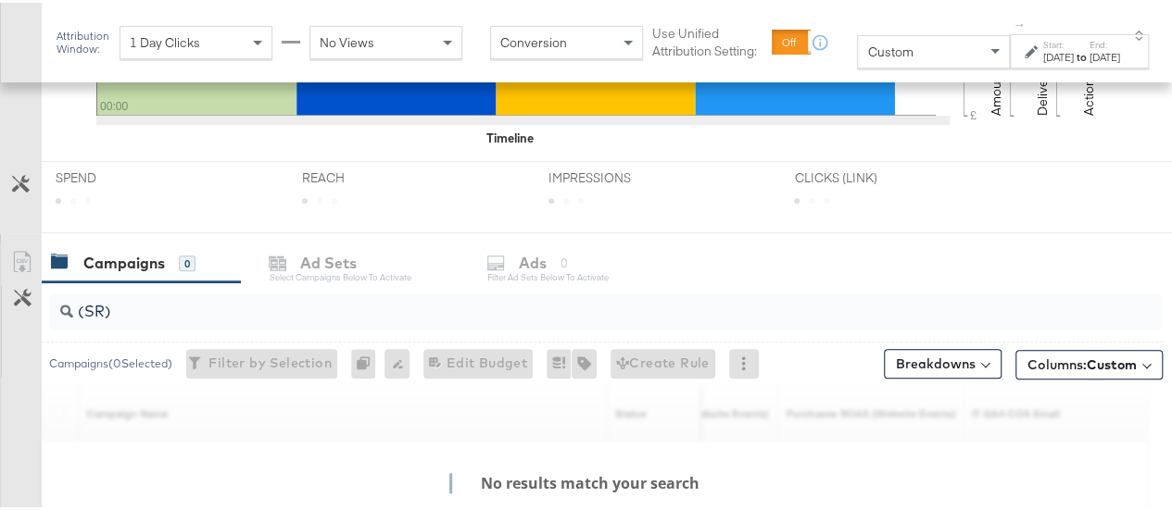
scroll to position [786, 0]
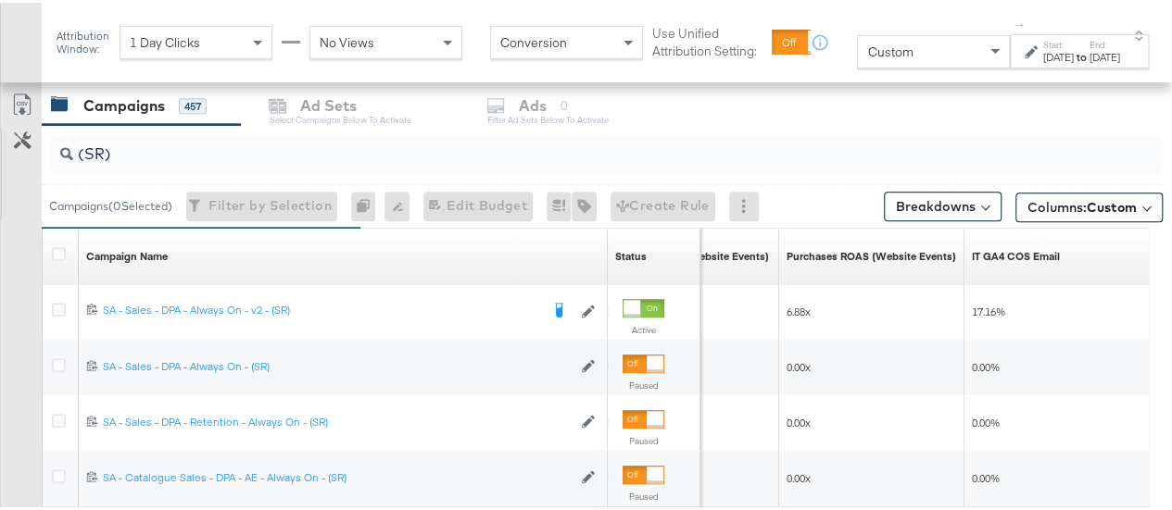
click at [1043, 36] on div "Start: [DATE] to End: [DATE]" at bounding box center [1081, 49] width 77 height 27
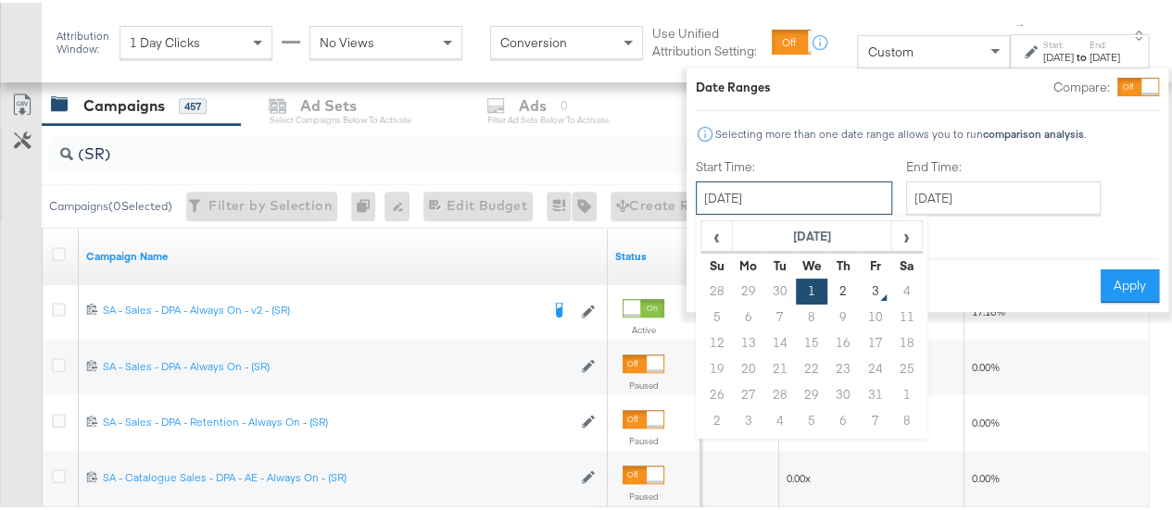
click at [775, 183] on input "[DATE]" at bounding box center [794, 195] width 196 height 33
click at [701, 289] on td "28" at bounding box center [716, 289] width 31 height 26
type input "[DATE]"
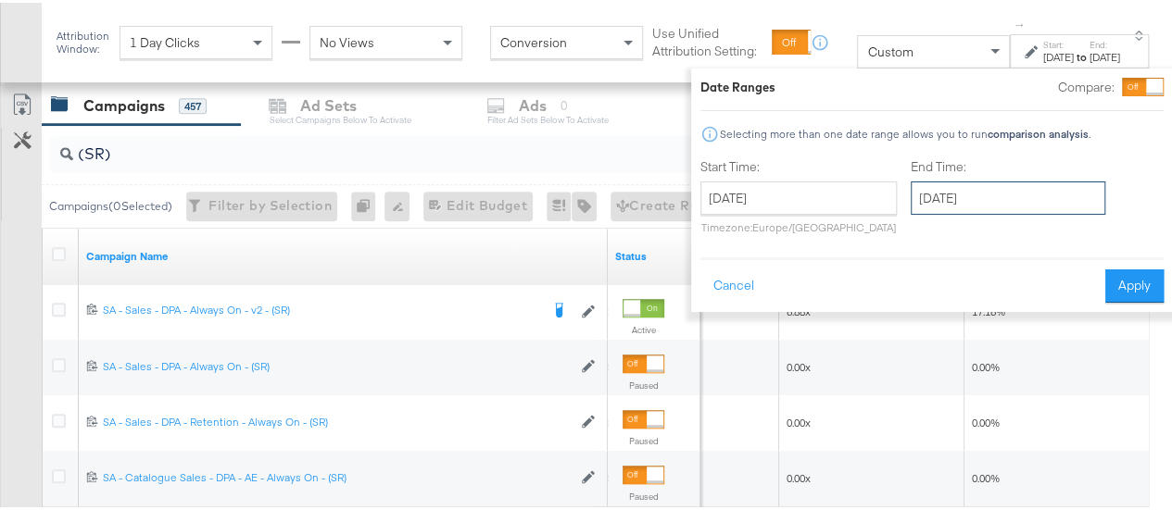
click at [945, 204] on input "[DATE]" at bounding box center [1008, 195] width 195 height 33
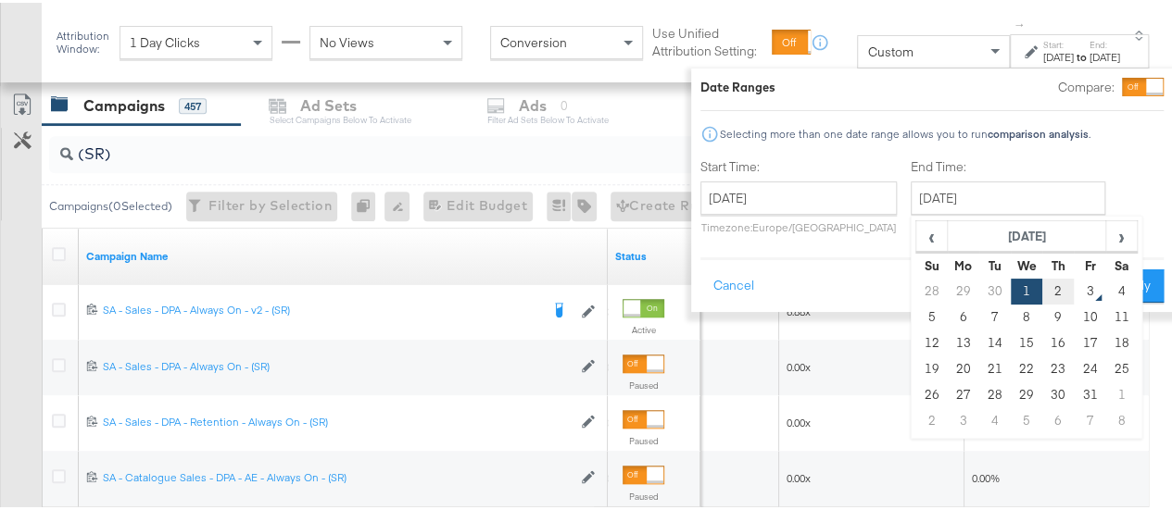
click at [1042, 296] on td "2" at bounding box center [1057, 289] width 31 height 26
type input "[DATE]"
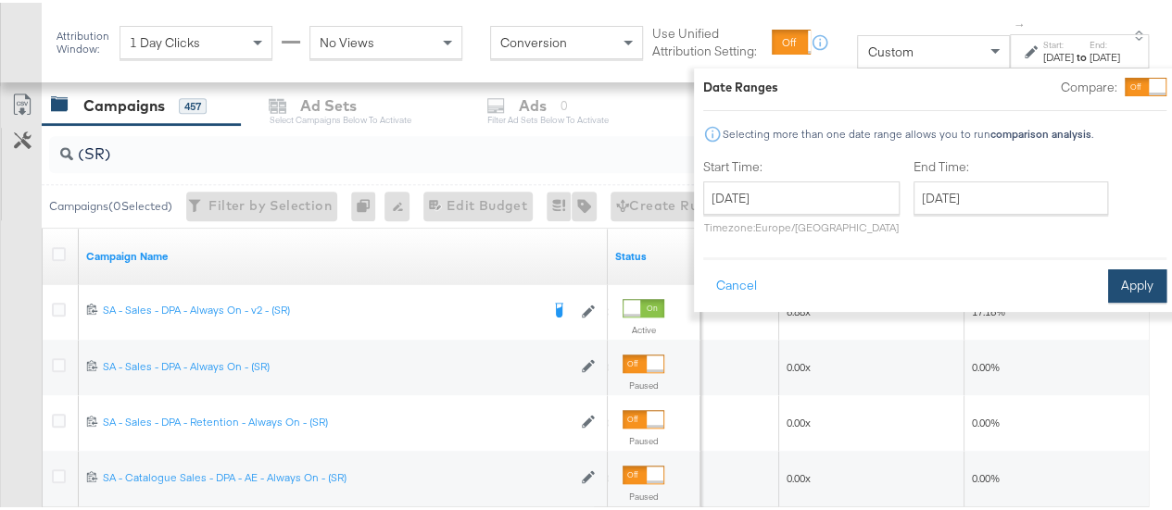
click at [1108, 279] on button "Apply" at bounding box center [1137, 283] width 58 height 33
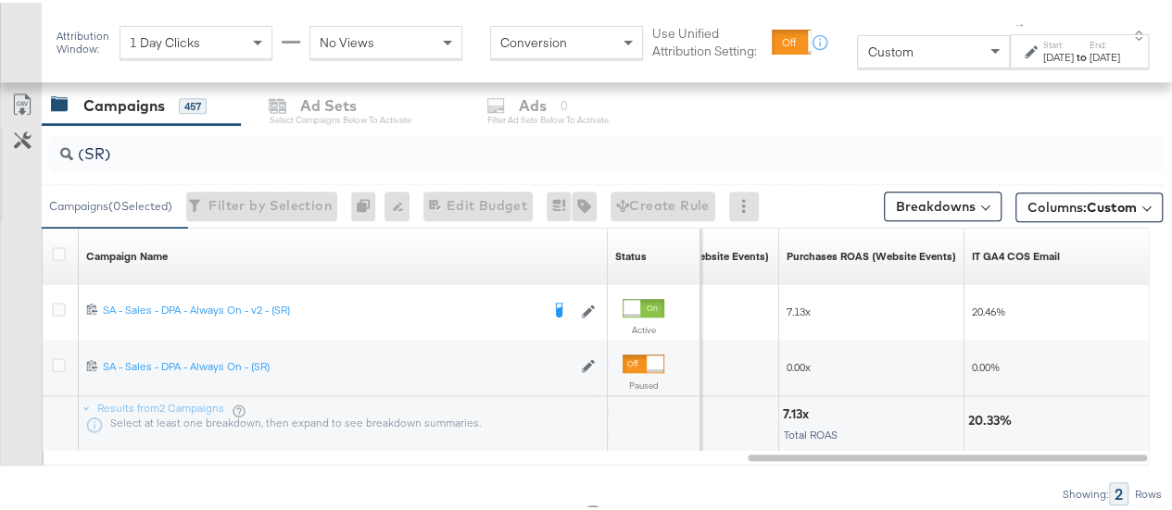
click at [1074, 48] on strong "to" at bounding box center [1082, 54] width 16 height 14
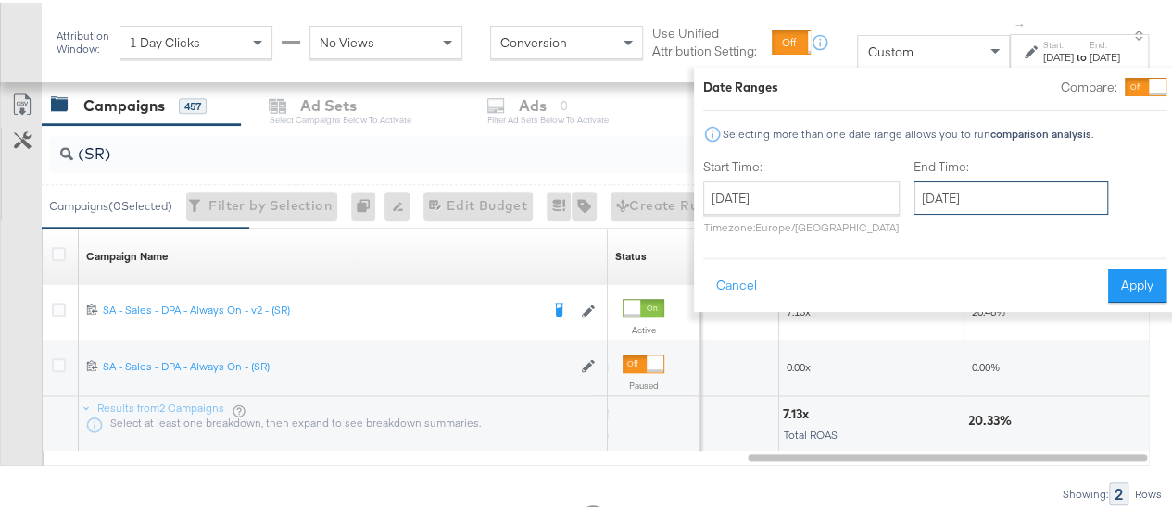
click at [953, 187] on input "[DATE]" at bounding box center [1010, 195] width 195 height 33
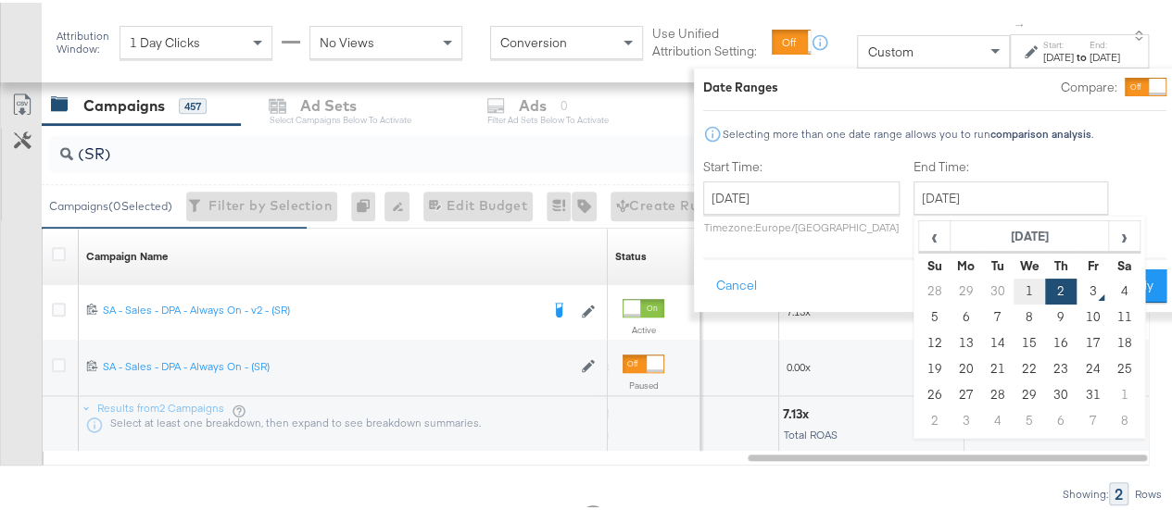
click at [1013, 276] on td "1" at bounding box center [1028, 289] width 31 height 26
type input "[DATE]"
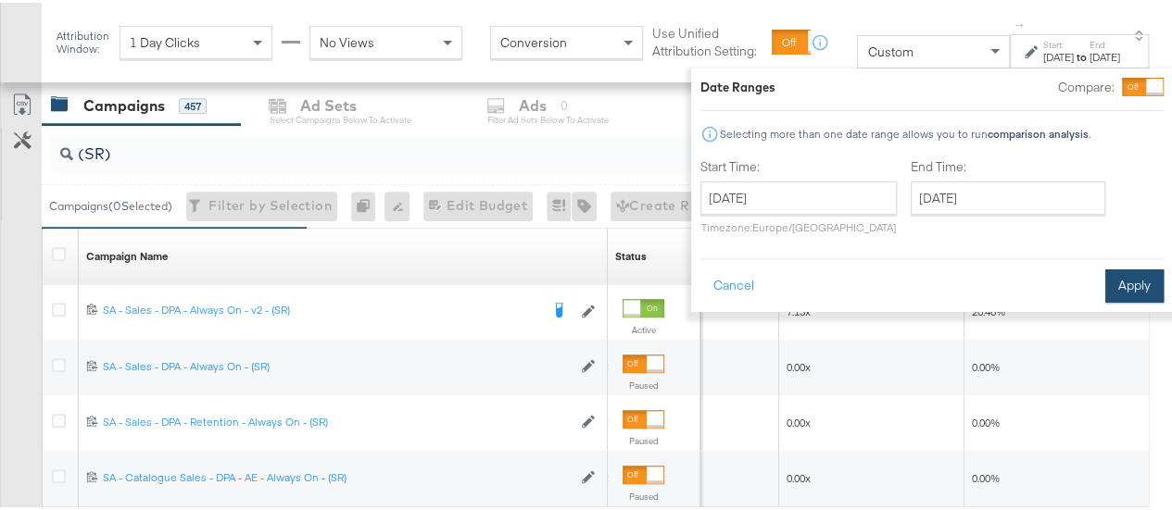
click at [1105, 289] on button "Apply" at bounding box center [1134, 283] width 58 height 33
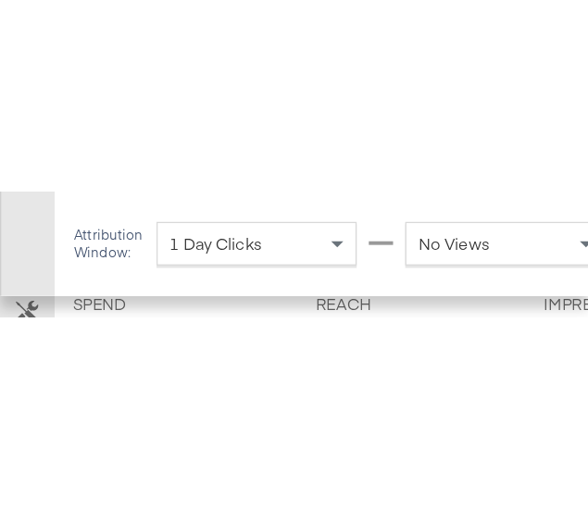
scroll to position [791, 0]
